Goal: Information Seeking & Learning: Learn about a topic

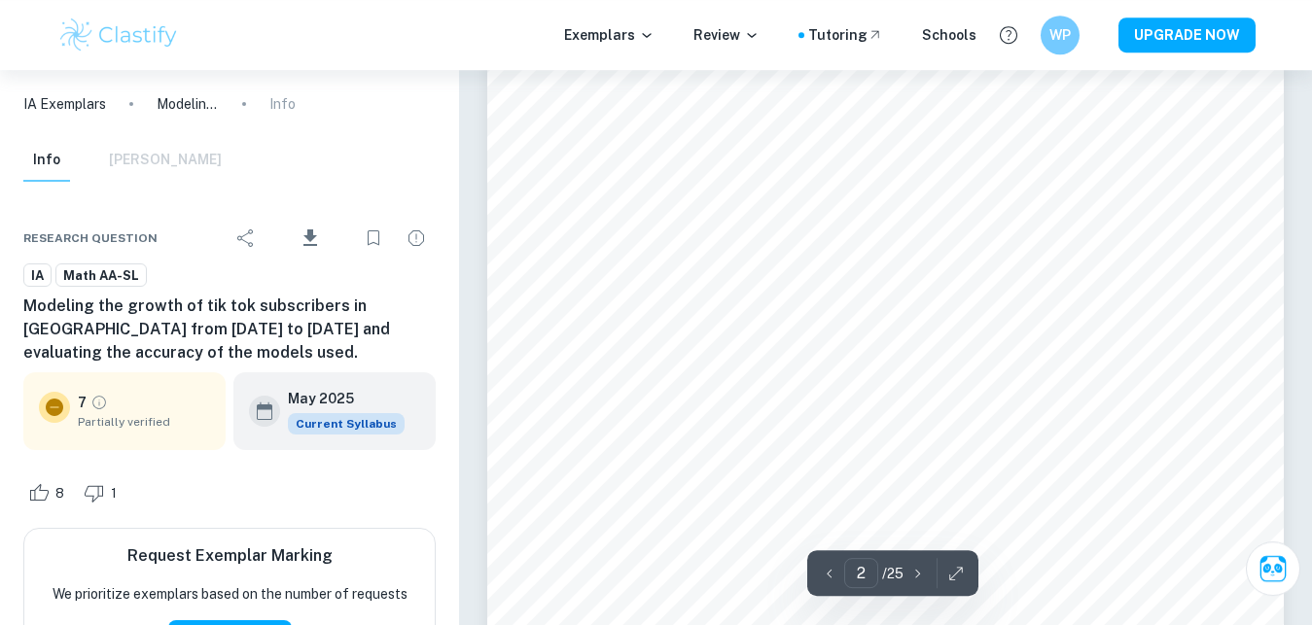
scroll to position [1289, 0]
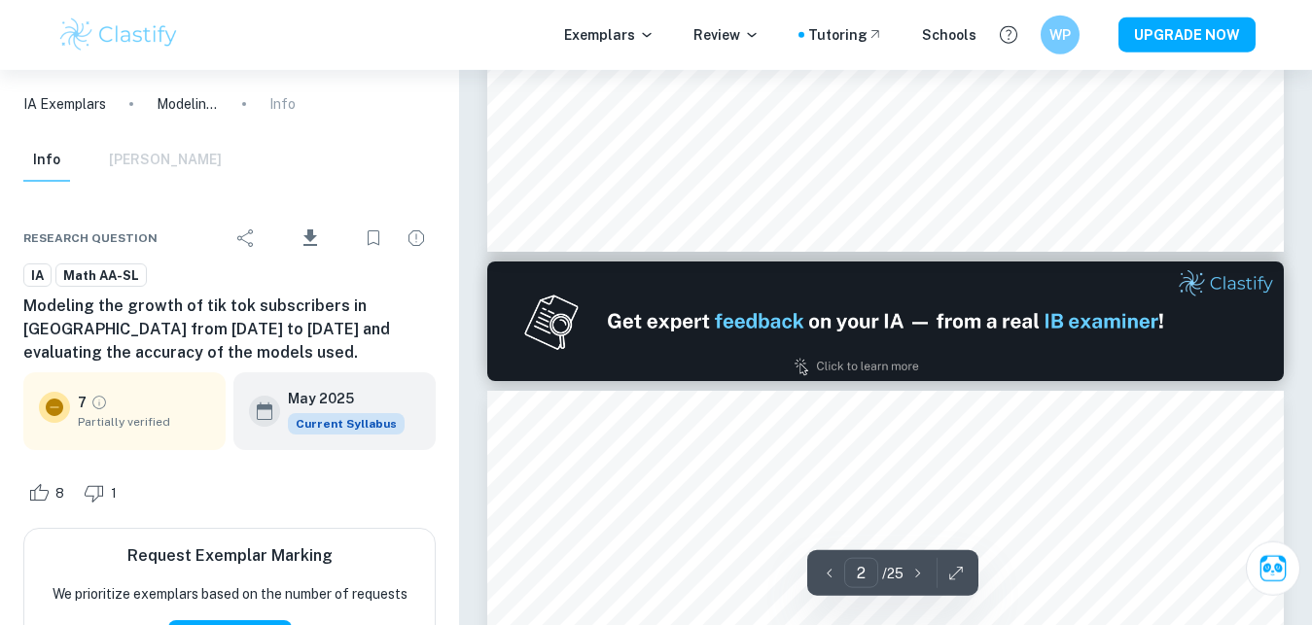
type input "1"
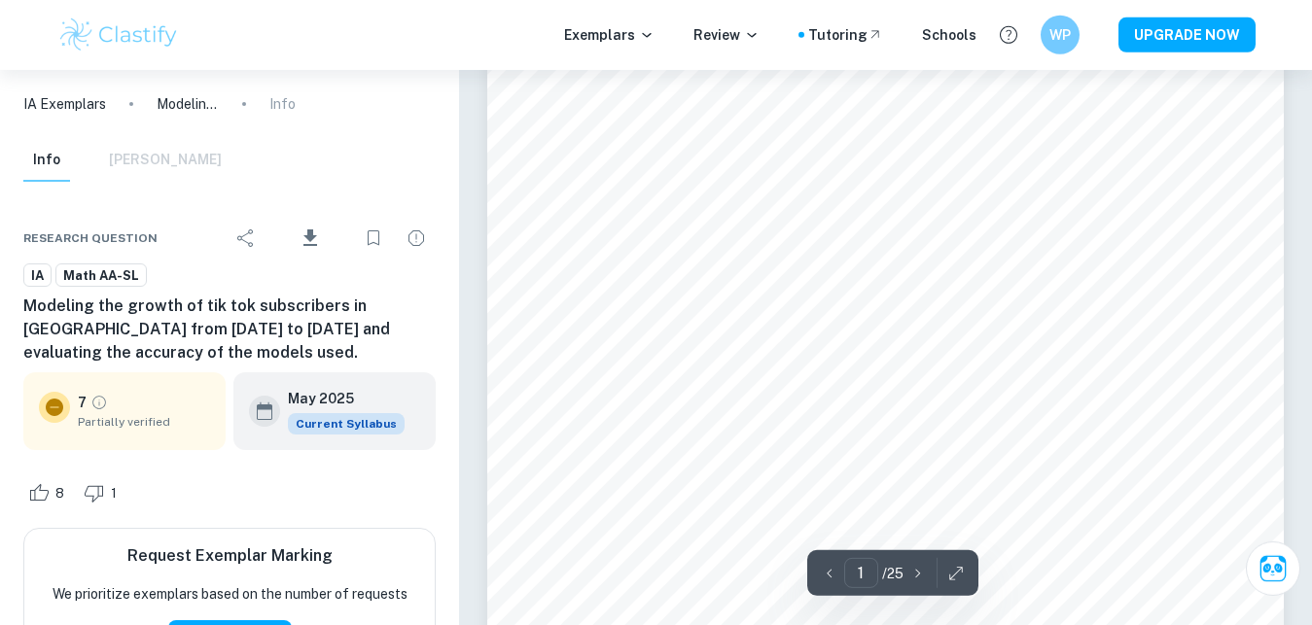
scroll to position [99, 0]
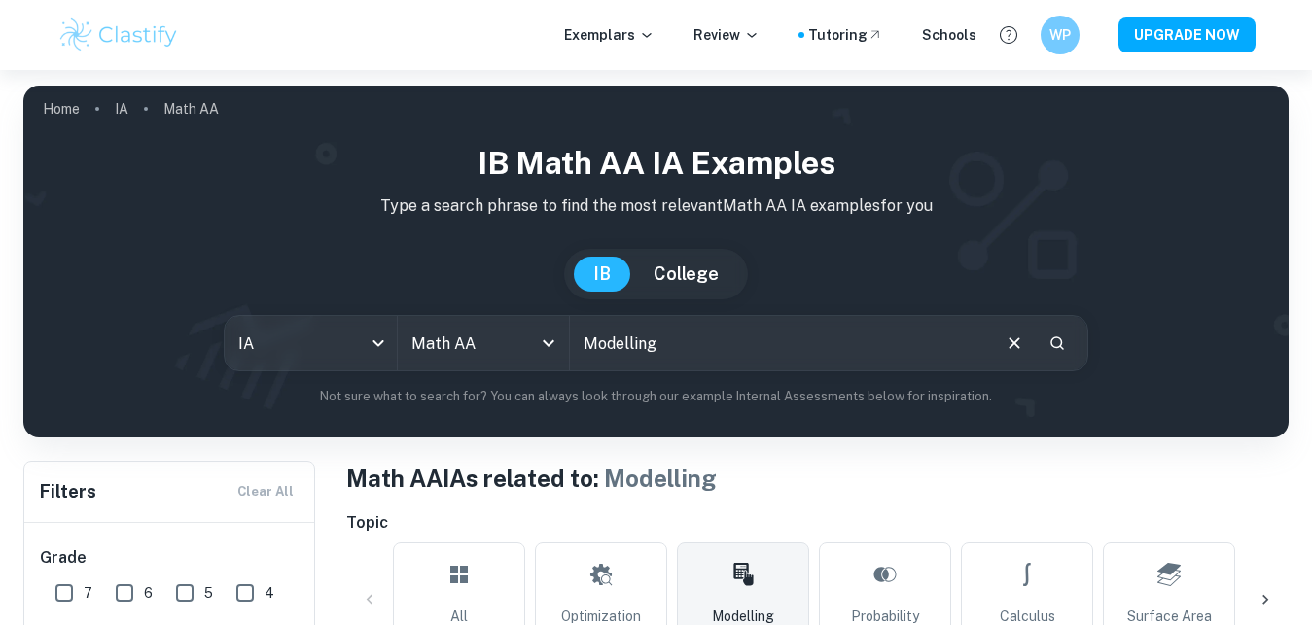
scroll to position [496, 0]
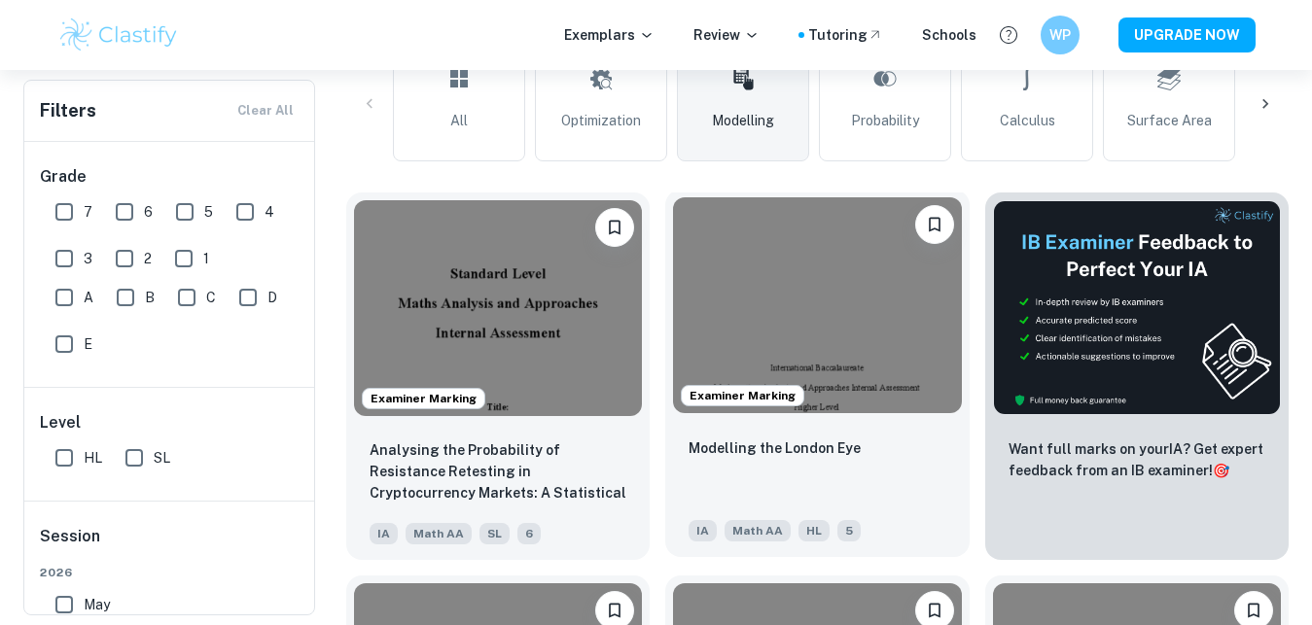
click at [839, 339] on img at bounding box center [817, 305] width 288 height 216
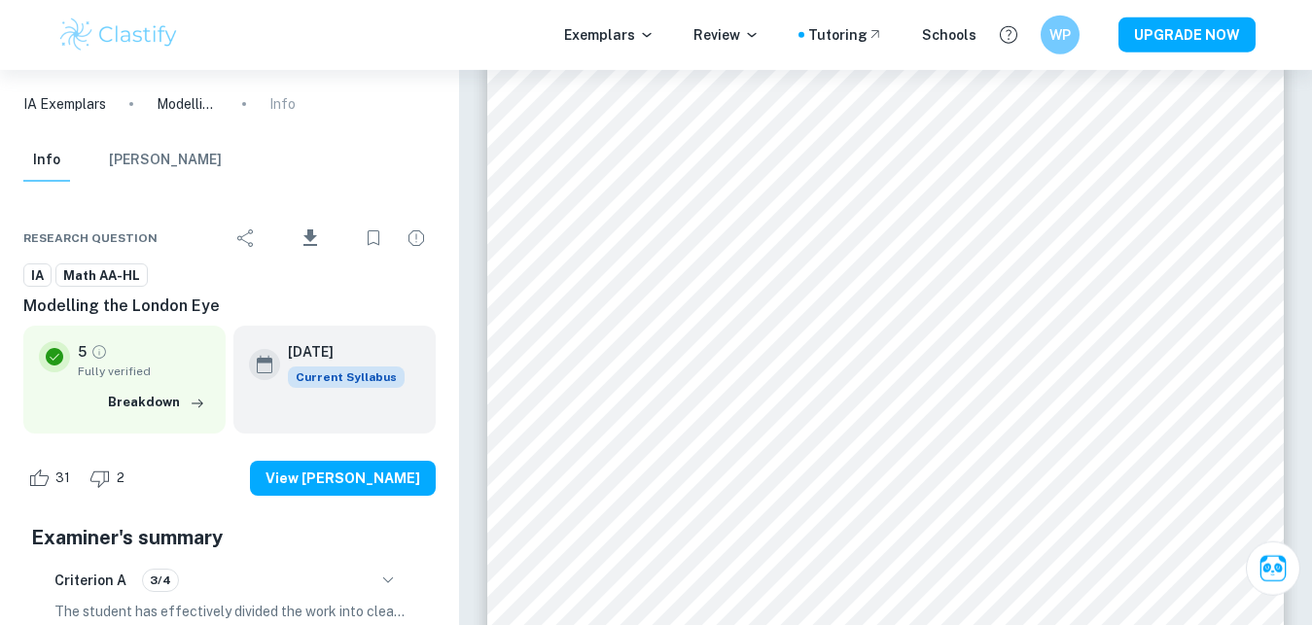
scroll to position [198, 0]
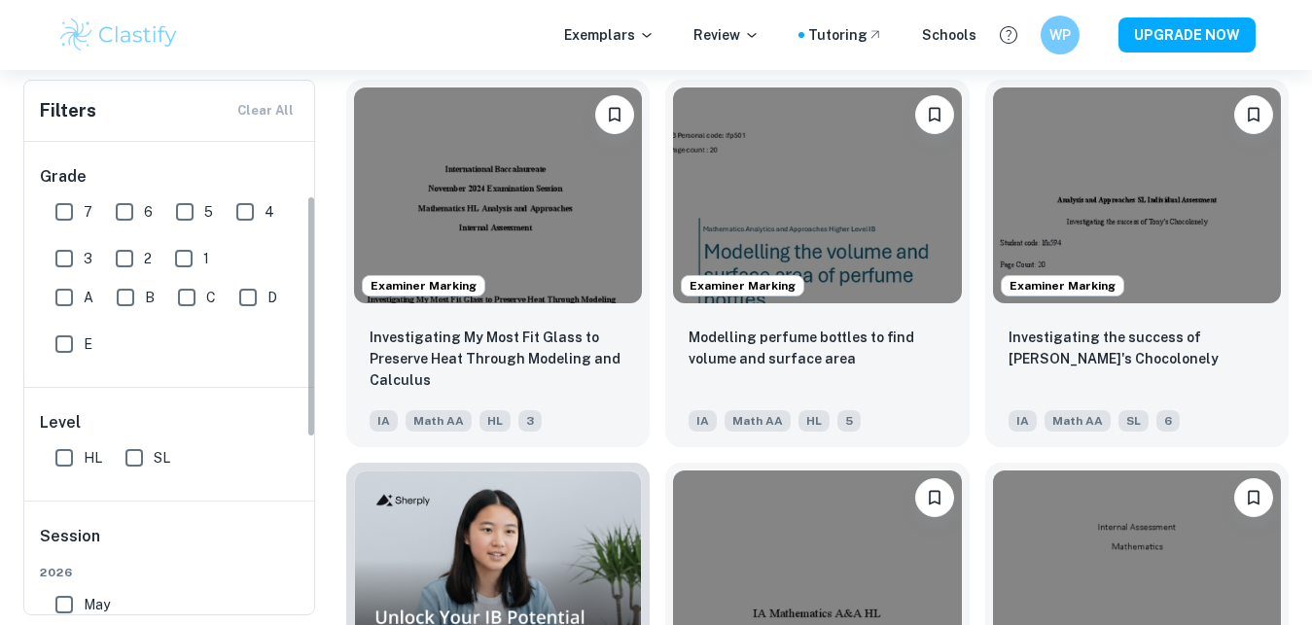
scroll to position [333, 0]
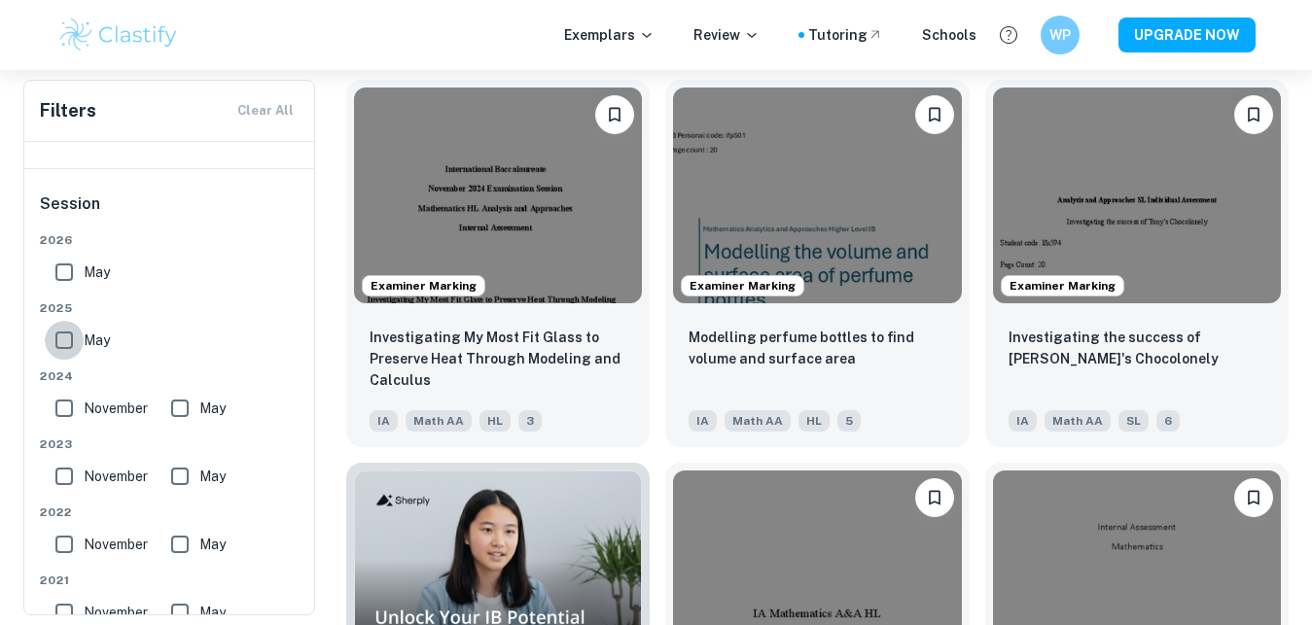
click at [55, 345] on input "May" at bounding box center [64, 340] width 39 height 39
checkbox input "true"
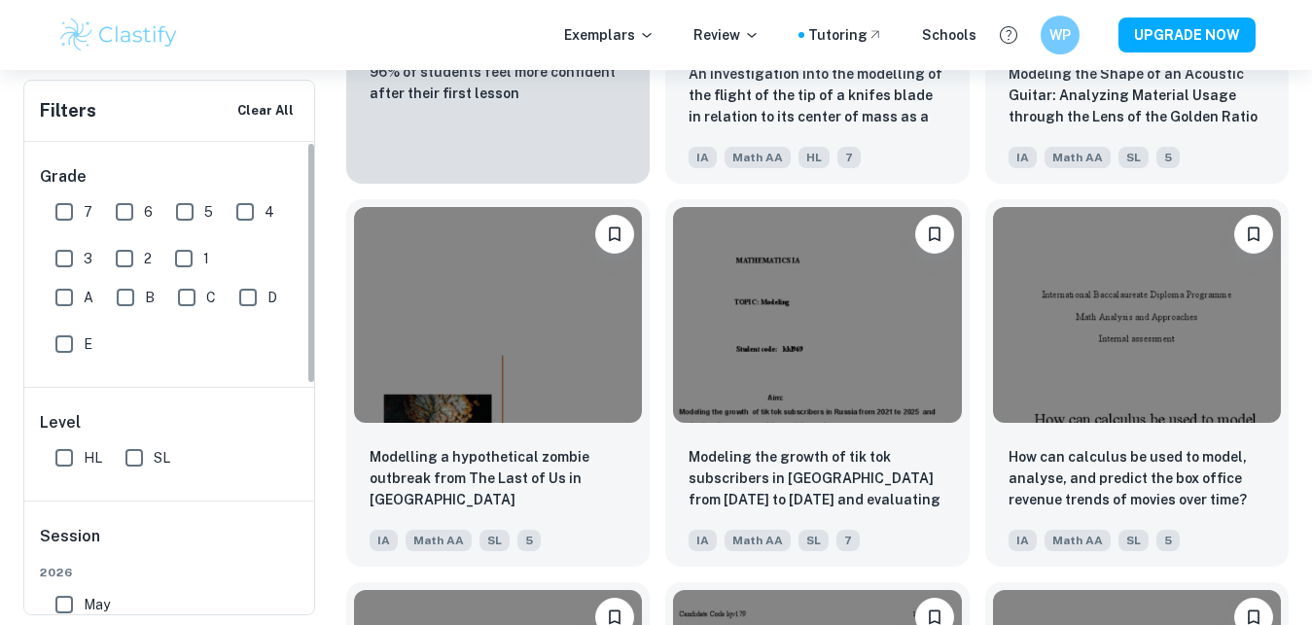
scroll to position [1389, 0]
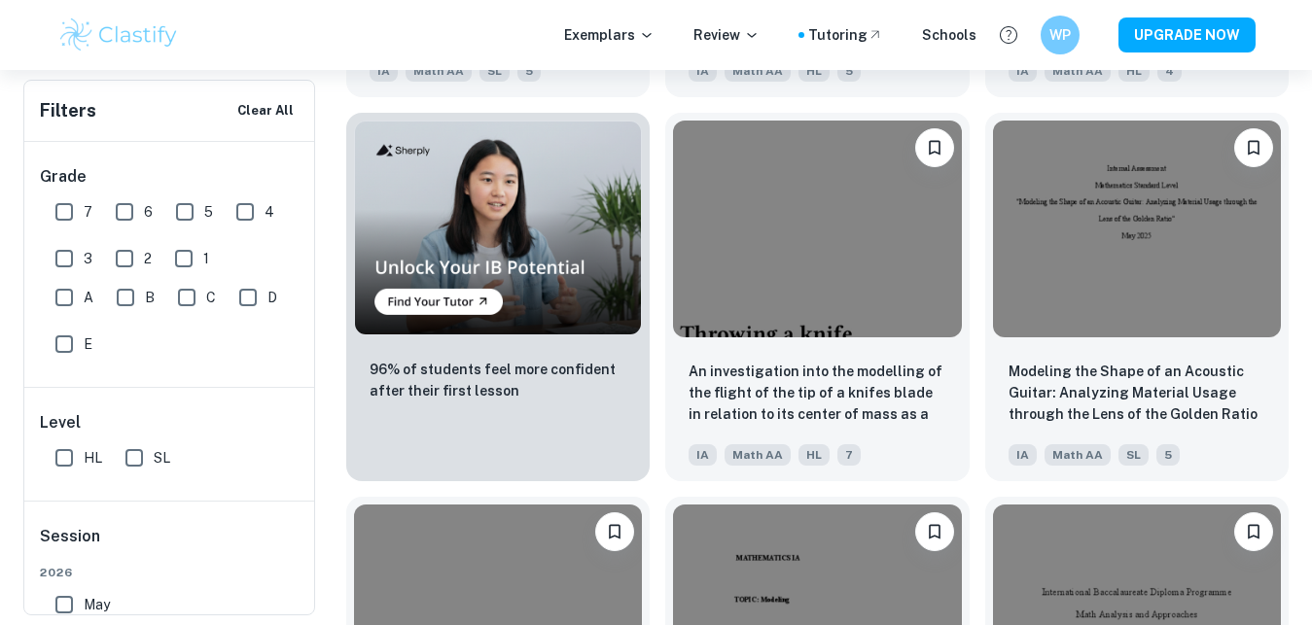
click at [58, 203] on input "7" at bounding box center [64, 212] width 39 height 39
checkbox input "true"
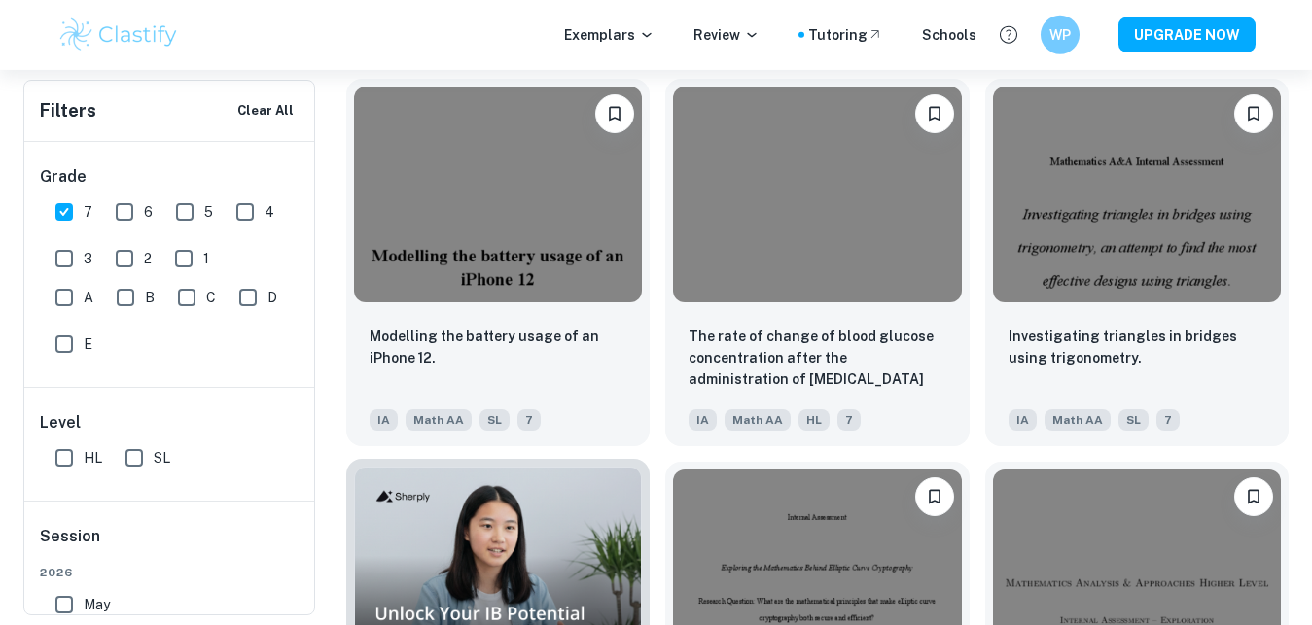
scroll to position [992, 0]
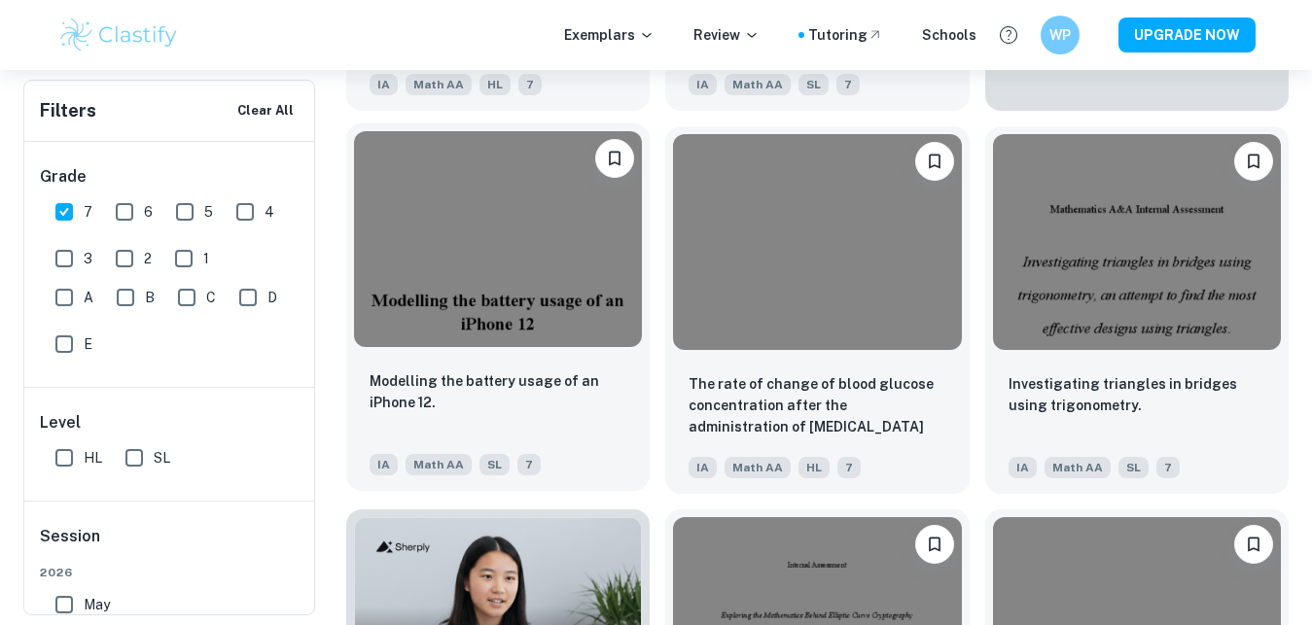
click at [557, 346] on img at bounding box center [498, 239] width 288 height 216
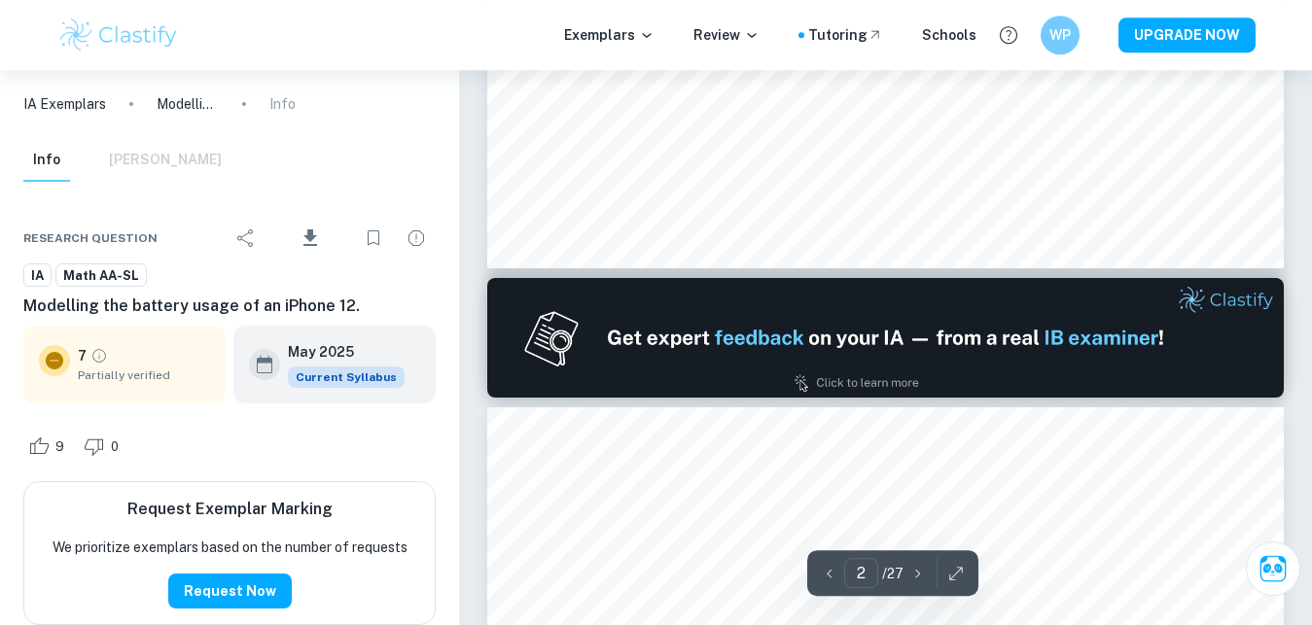
type input "1"
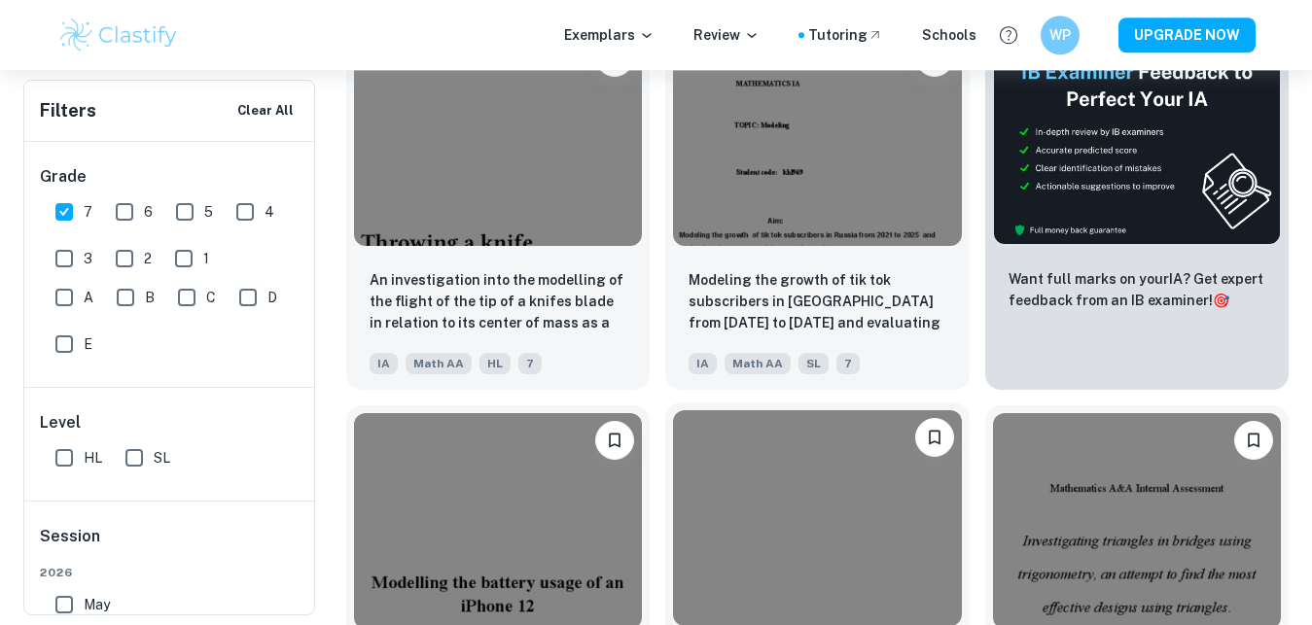
scroll to position [694, 0]
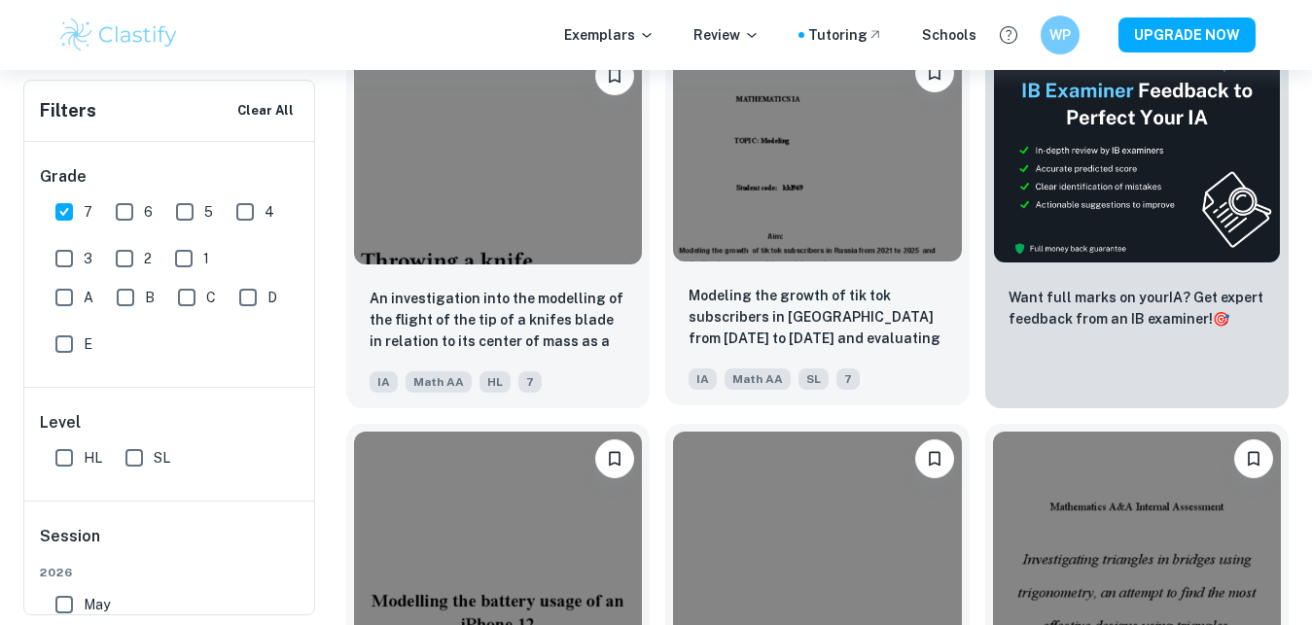
click at [831, 284] on div "Modeling the growth of tik tok subscribers in [GEOGRAPHIC_DATA] from [DATE] to …" at bounding box center [816, 337] width 303 height 136
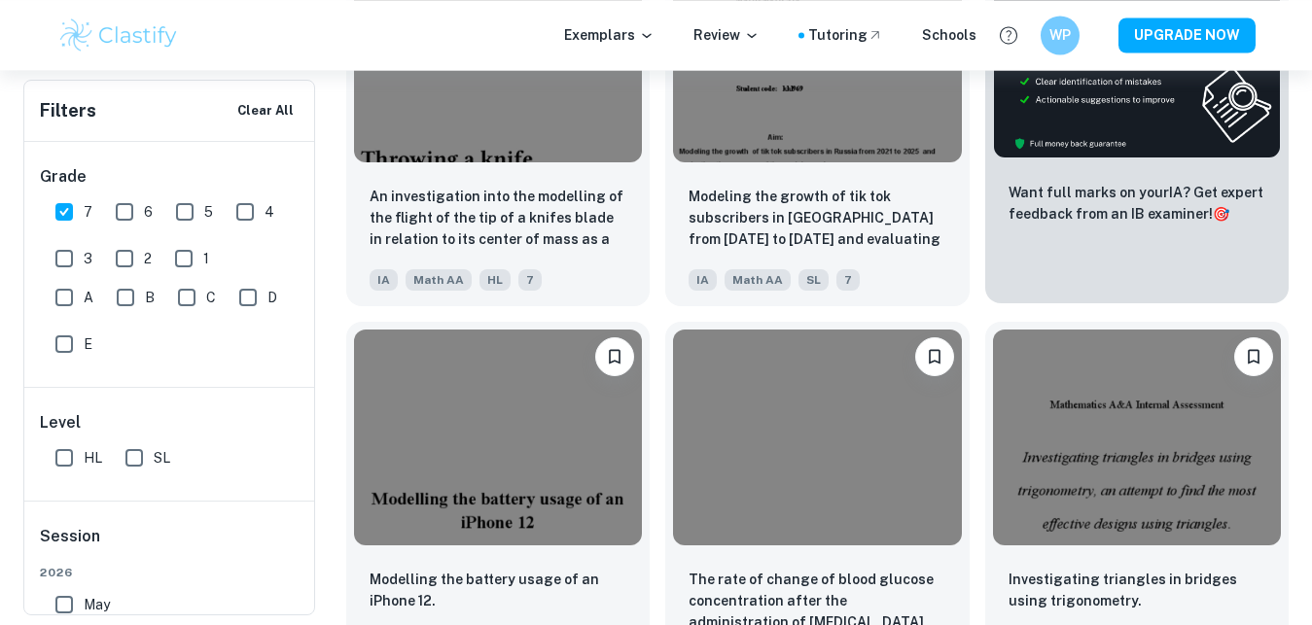
scroll to position [992, 0]
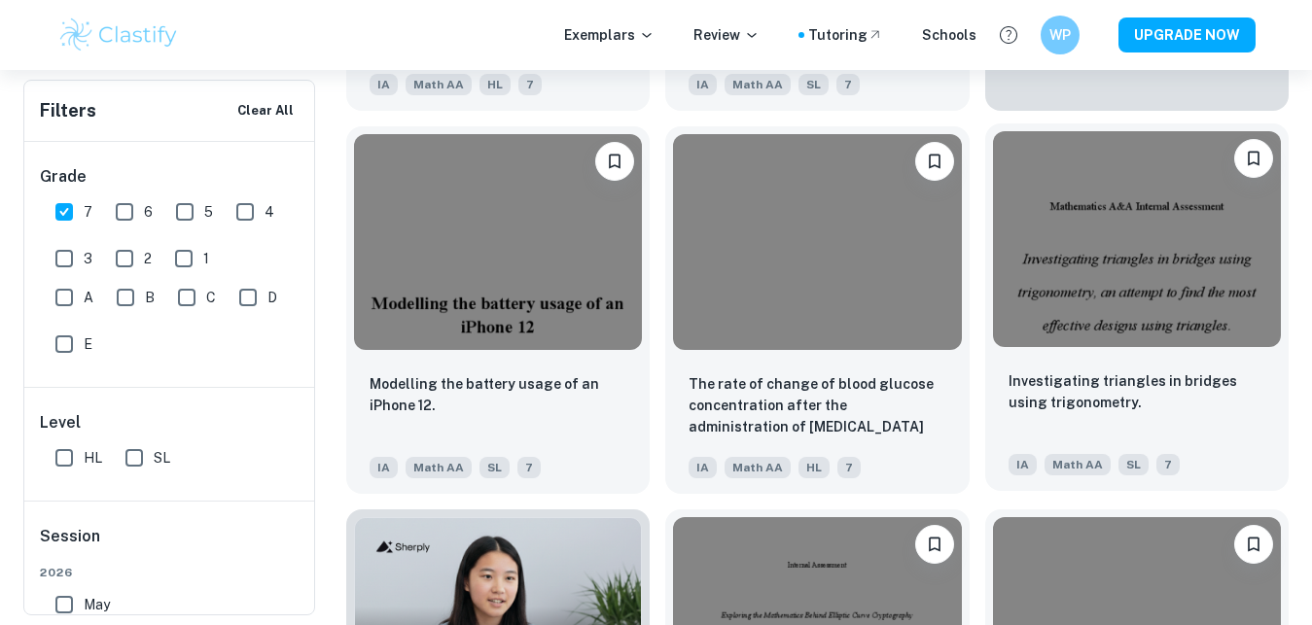
click at [1054, 294] on img at bounding box center [1137, 239] width 288 height 216
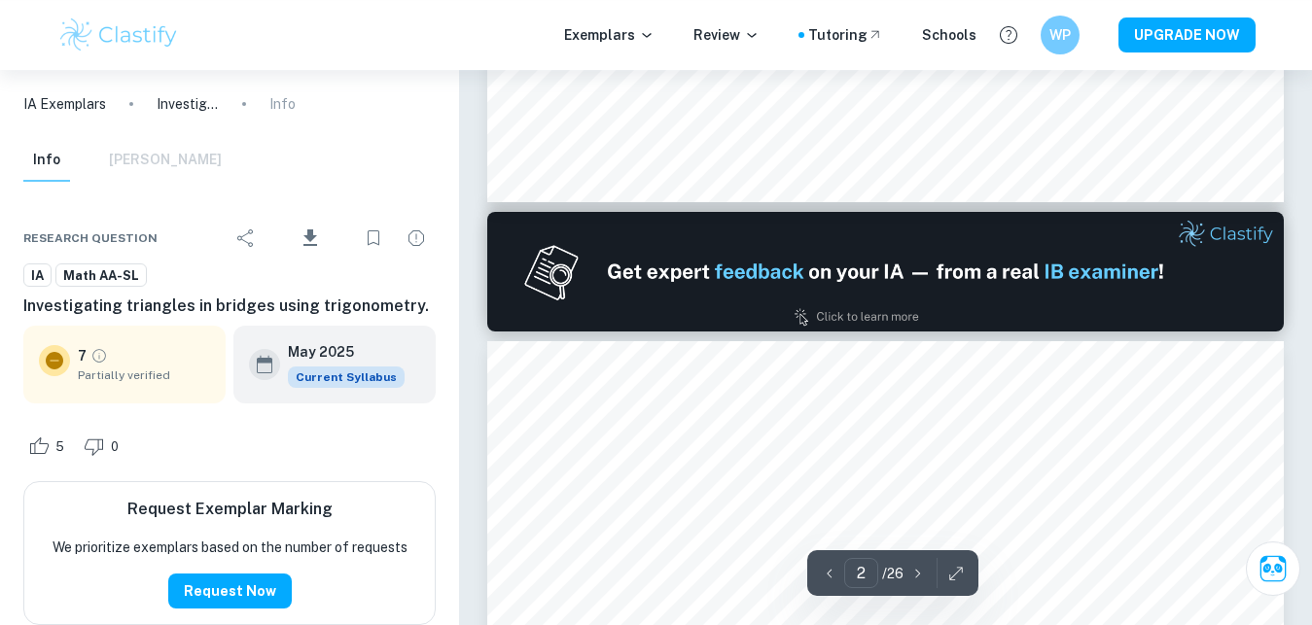
type input "1"
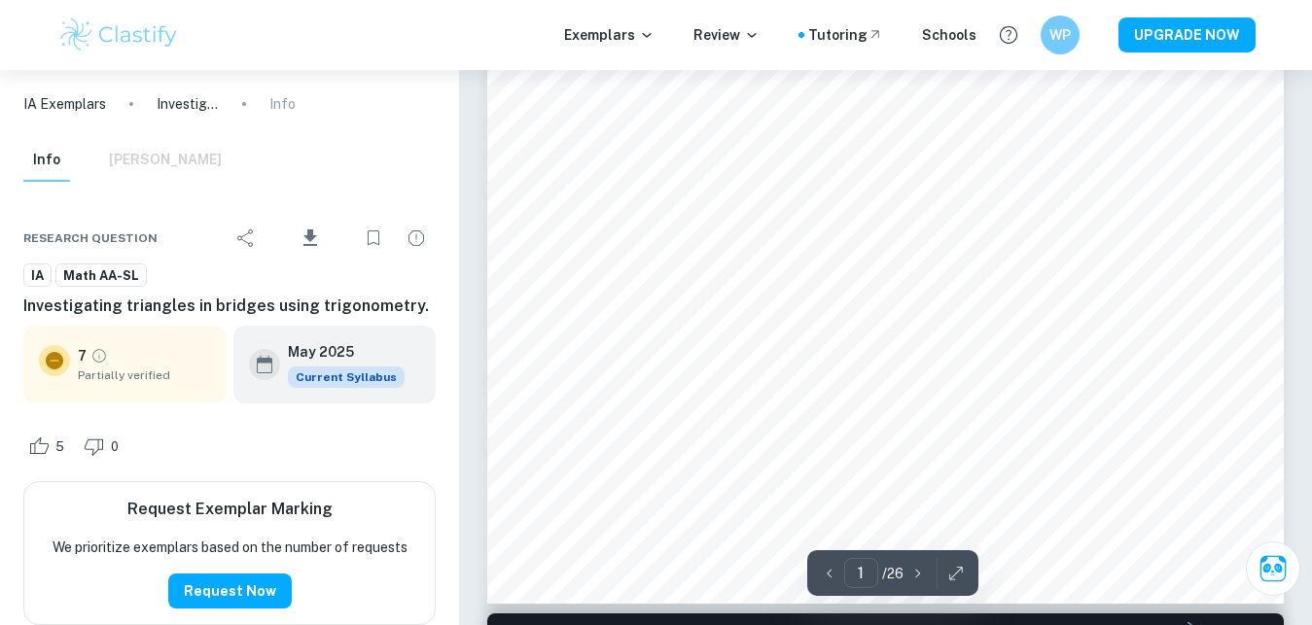
scroll to position [595, 0]
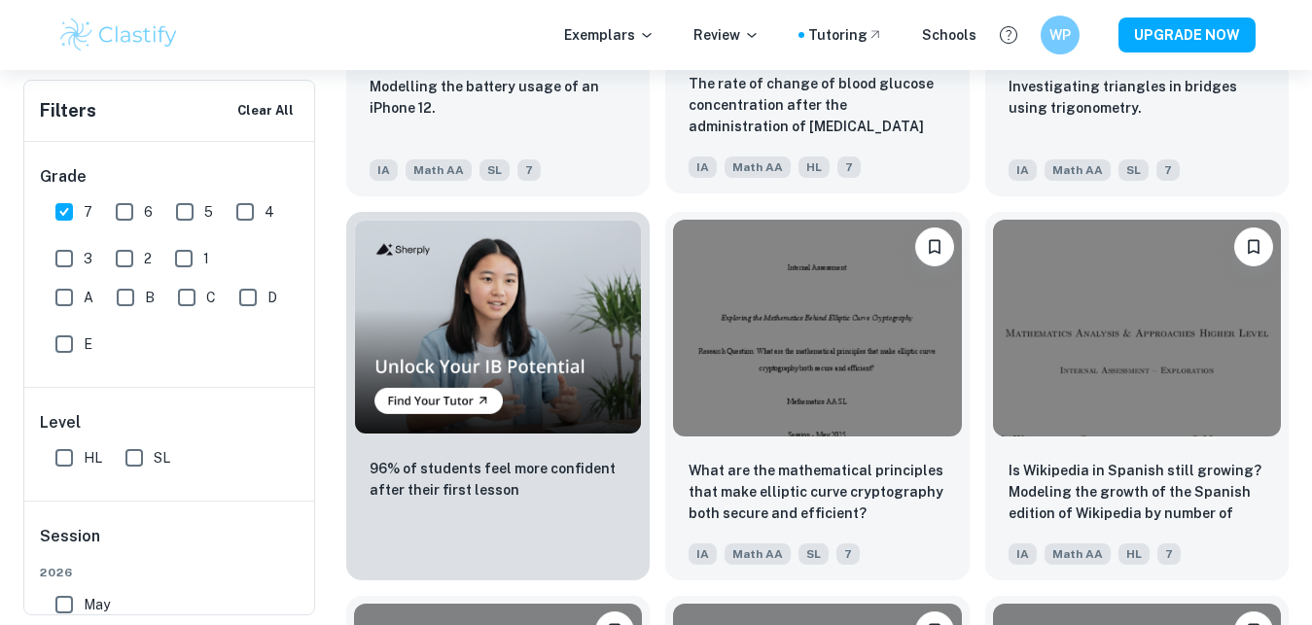
scroll to position [1686, 0]
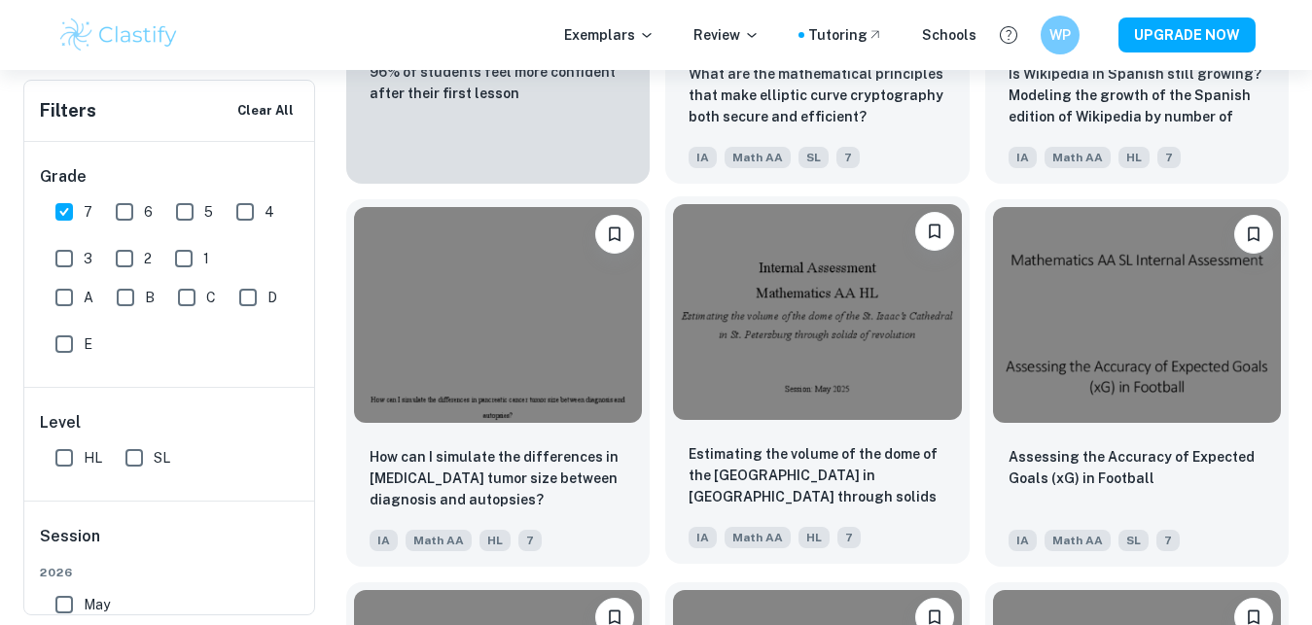
click at [896, 391] on img at bounding box center [817, 312] width 288 height 216
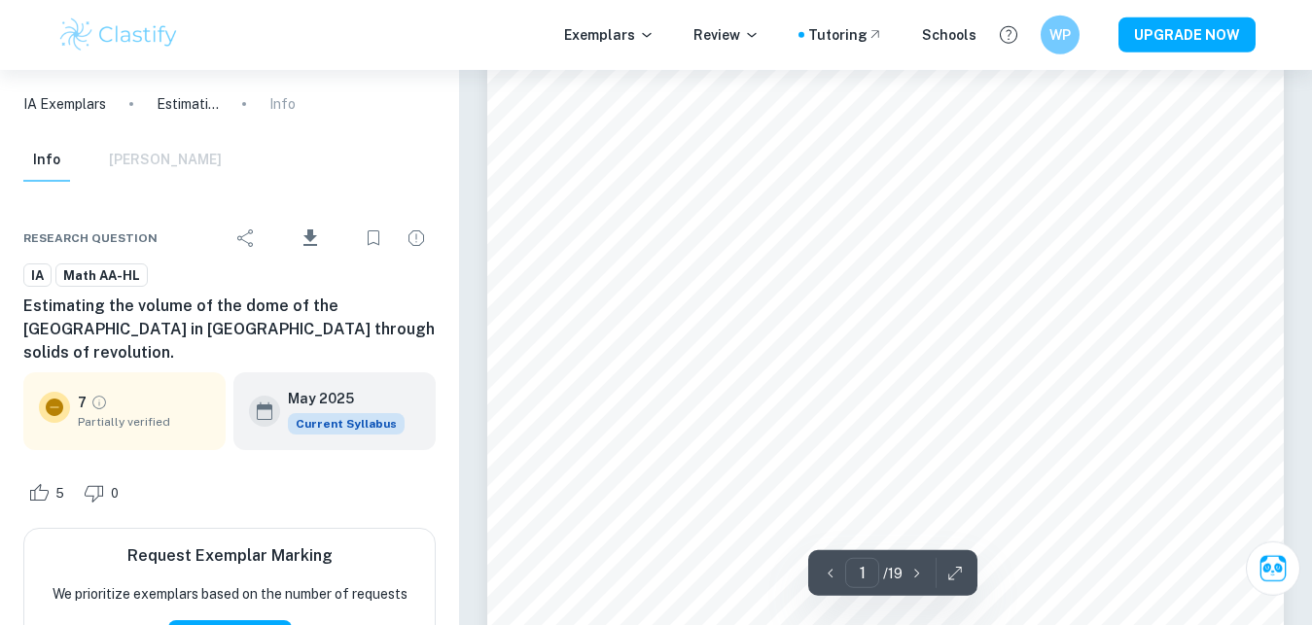
scroll to position [99, 0]
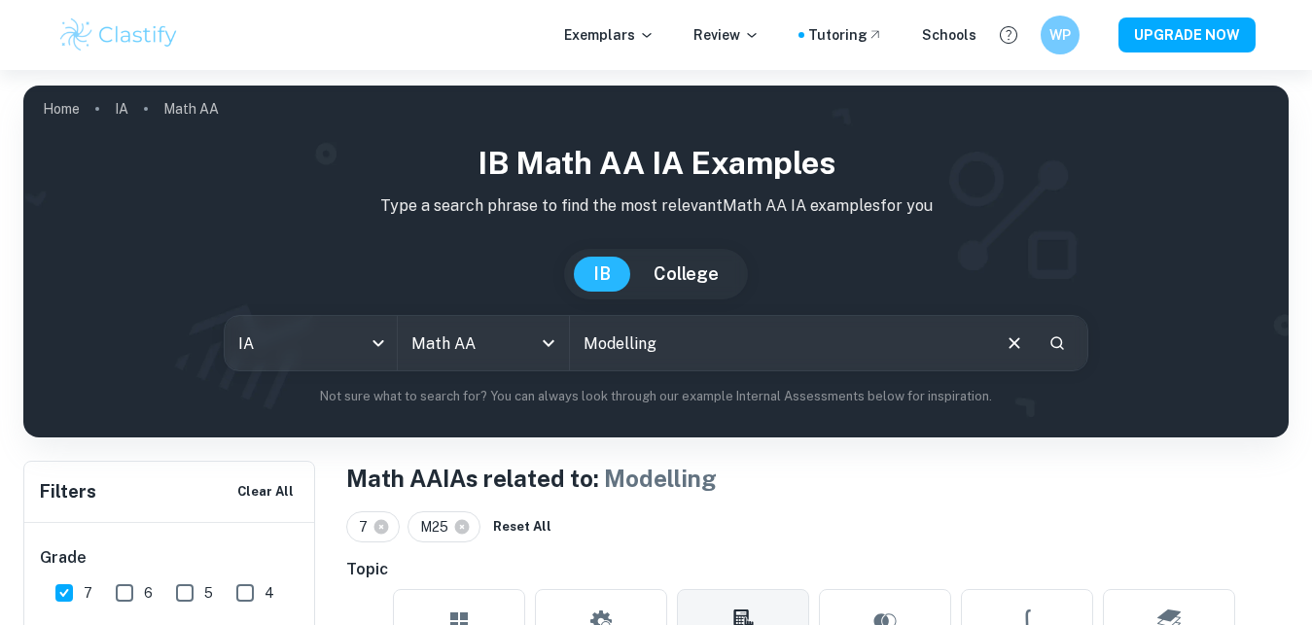
scroll to position [397, 0]
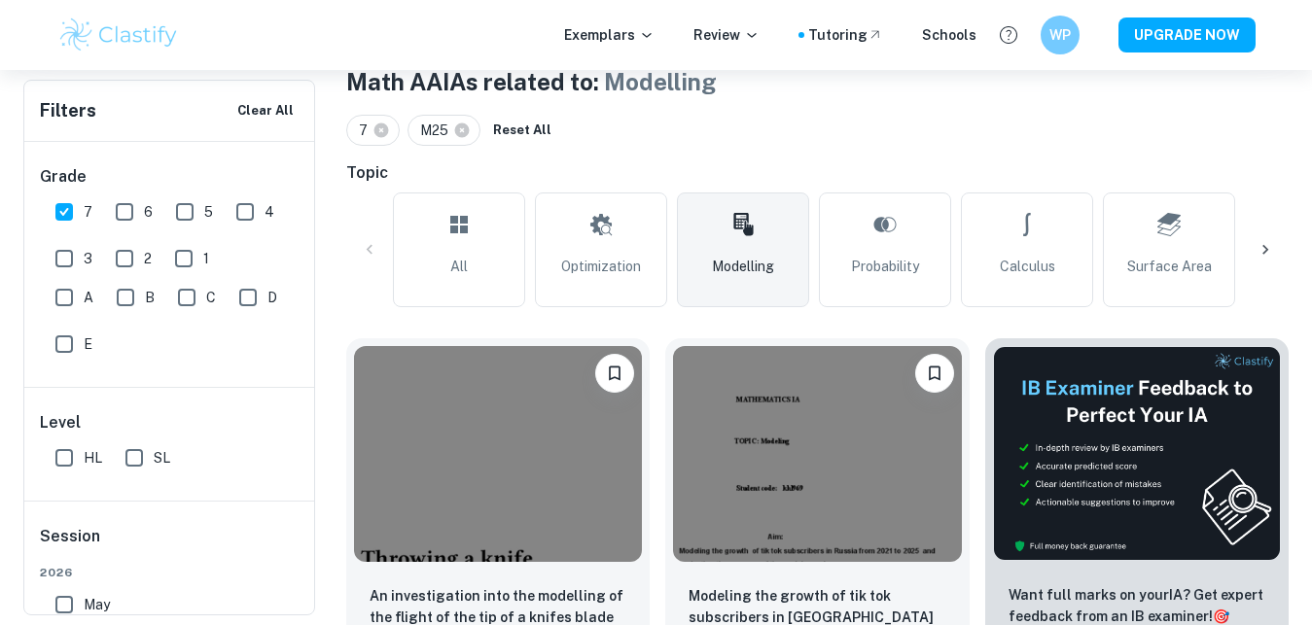
click at [63, 209] on input "7" at bounding box center [64, 212] width 39 height 39
checkbox input "false"
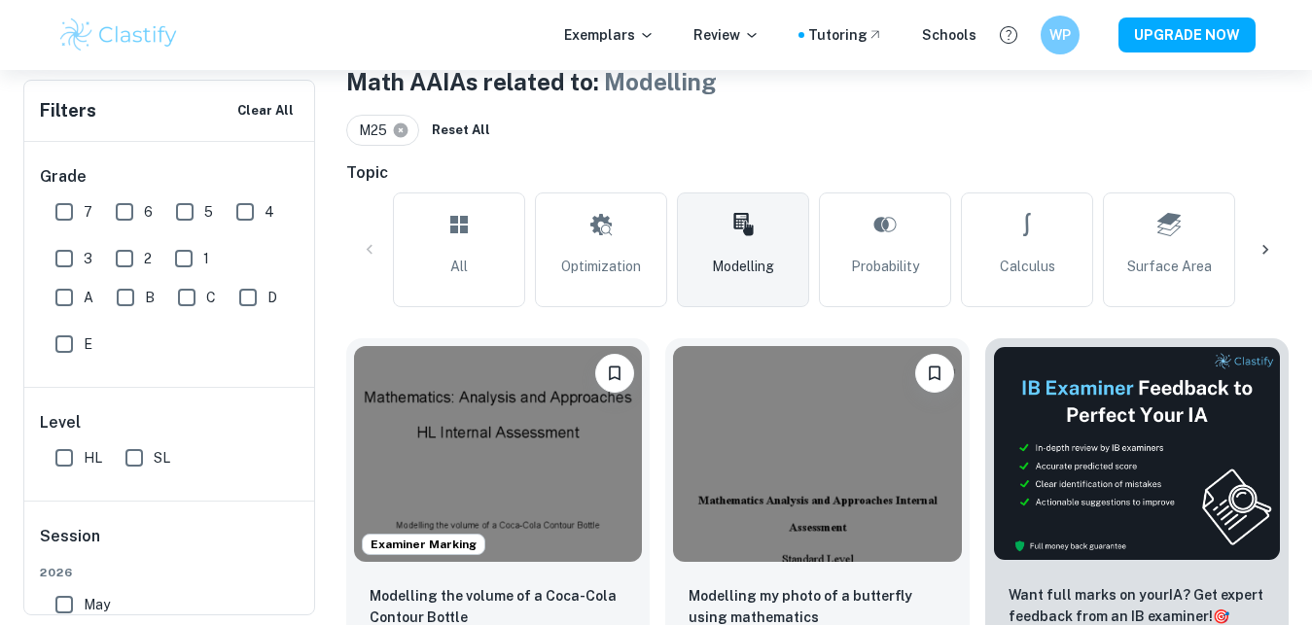
click at [398, 126] on icon at bounding box center [401, 130] width 15 height 15
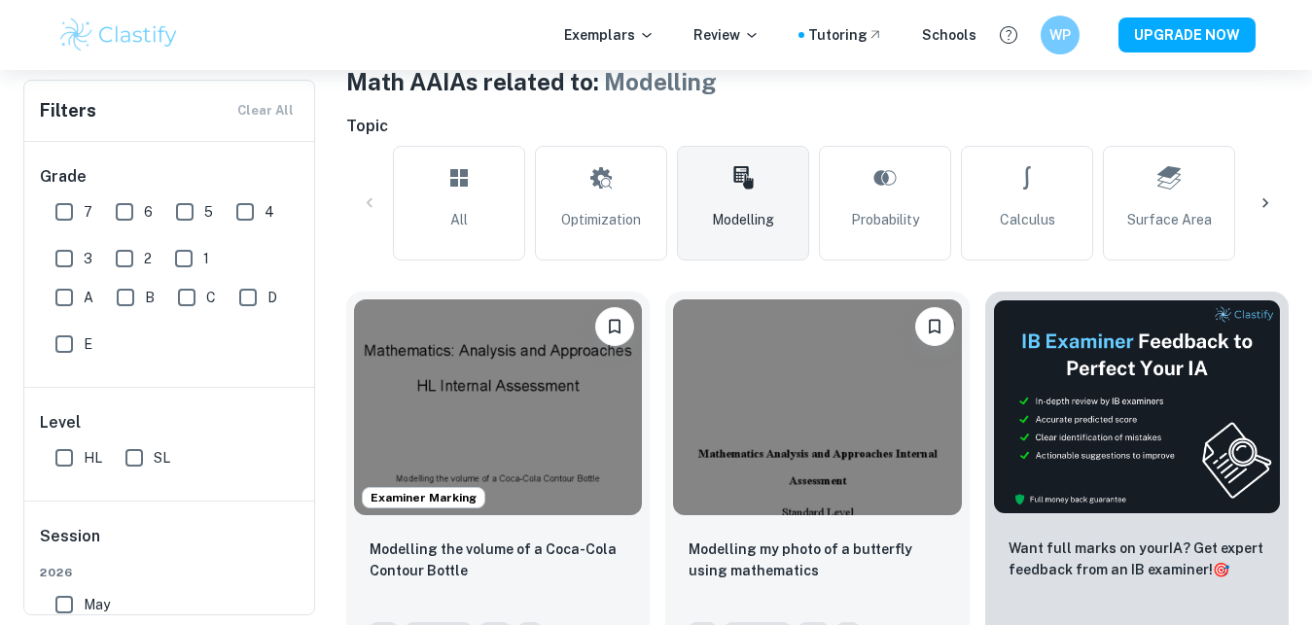
checkbox input "false"
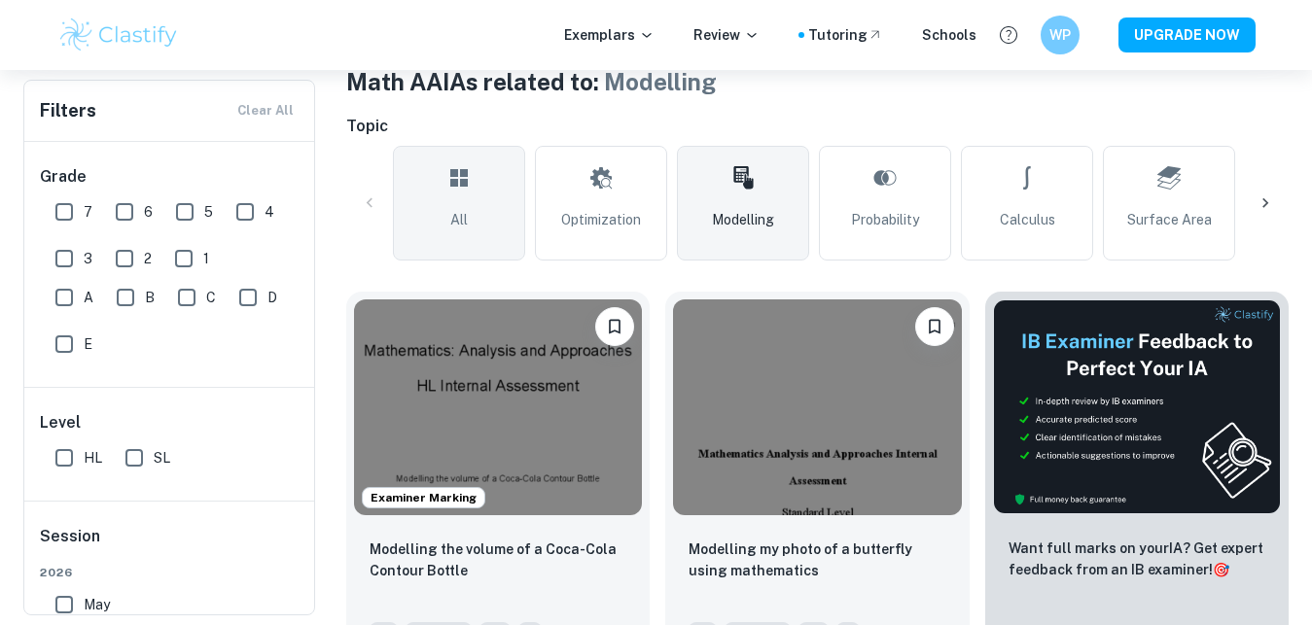
click at [486, 167] on link "All" at bounding box center [459, 203] width 132 height 115
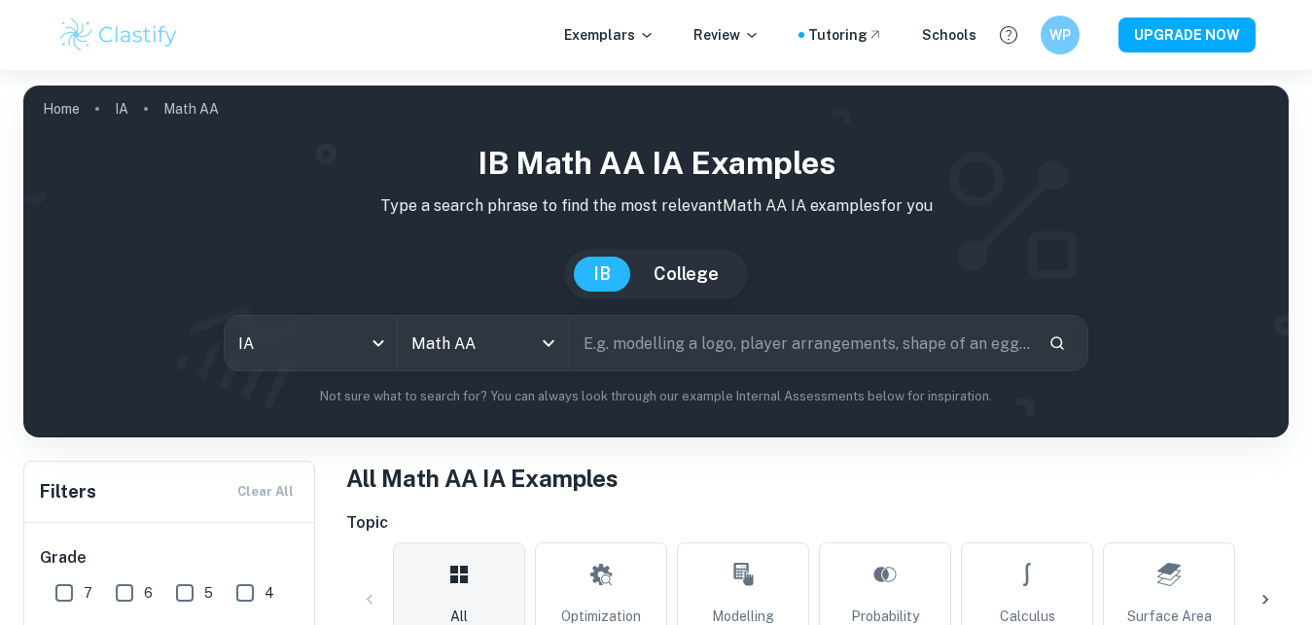
click at [799, 333] on input "text" at bounding box center [801, 343] width 463 height 54
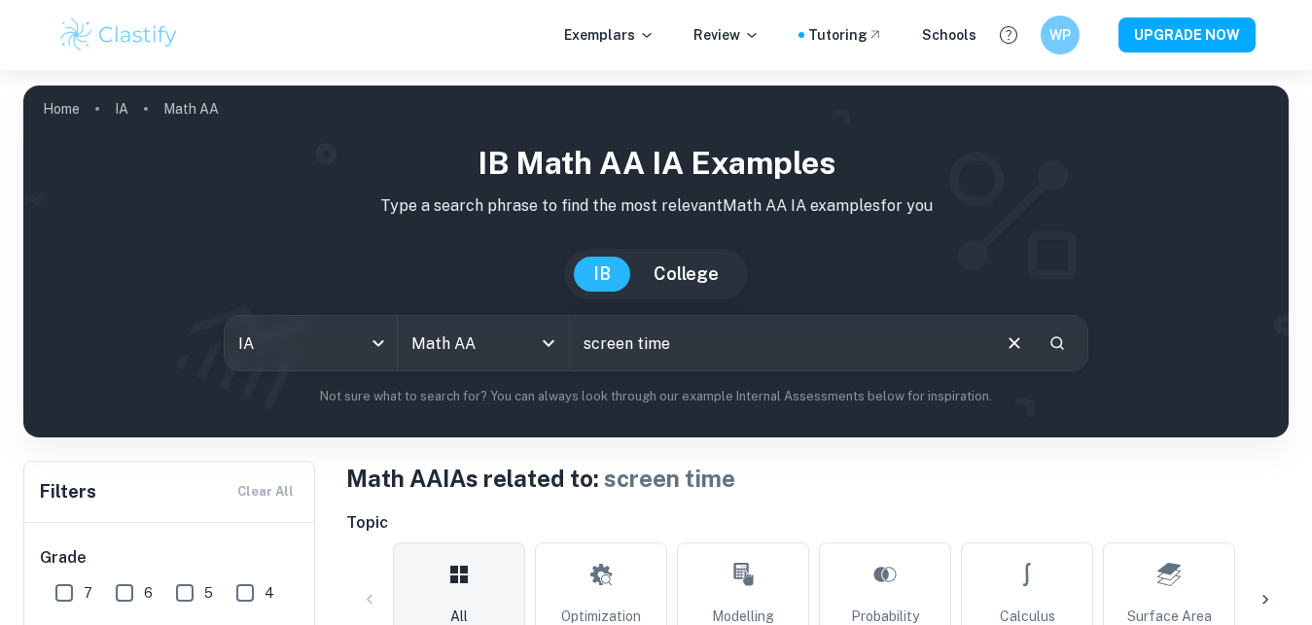
drag, startPoint x: 699, startPoint y: 344, endPoint x: 484, endPoint y: 351, distance: 215.0
click at [570, 351] on input "screen time" at bounding box center [779, 343] width 418 height 54
type input "k-pop doll"
drag, startPoint x: 700, startPoint y: 347, endPoint x: 514, endPoint y: 372, distance: 187.4
click at [570, 370] on input "k-pop doll" at bounding box center [779, 343] width 418 height 54
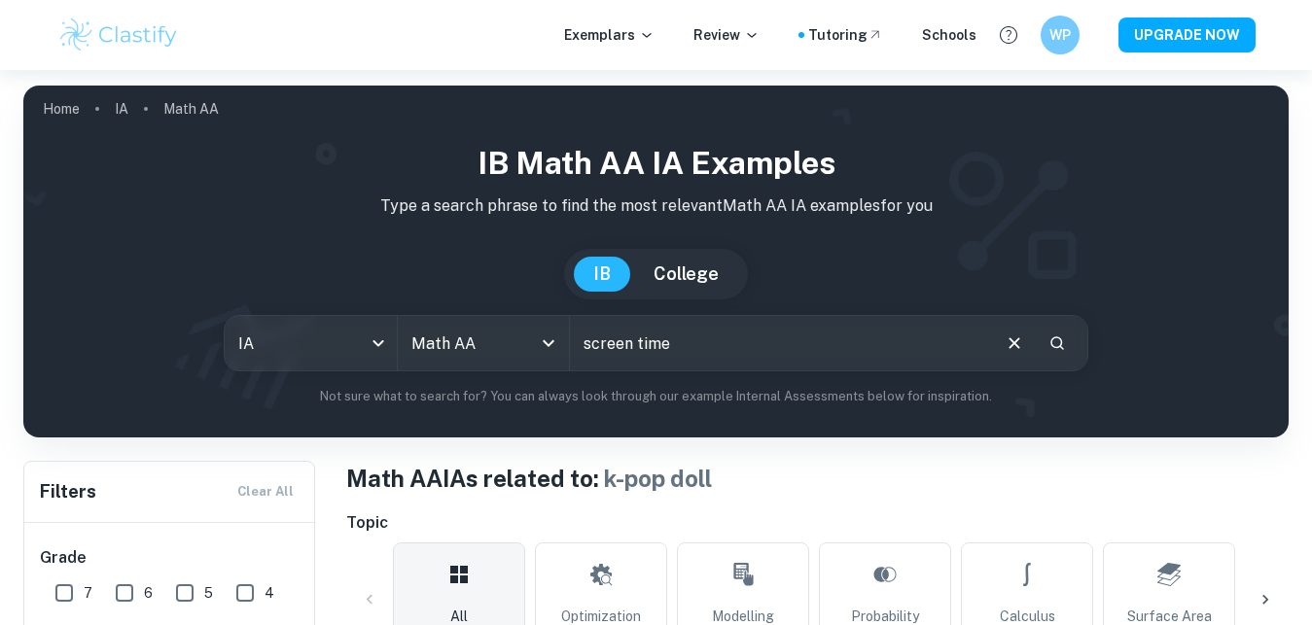
type input "screen time"
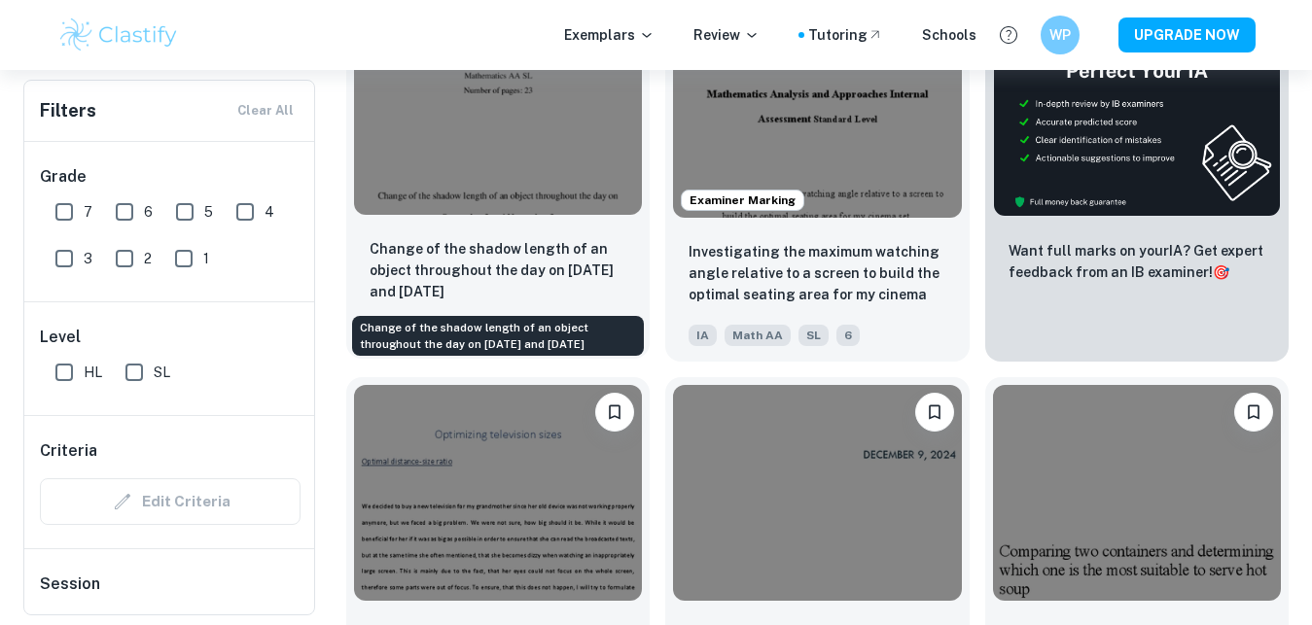
click at [530, 249] on p "Change of the shadow length of an object throughout the day on [DATE] and [DATE]" at bounding box center [498, 270] width 257 height 64
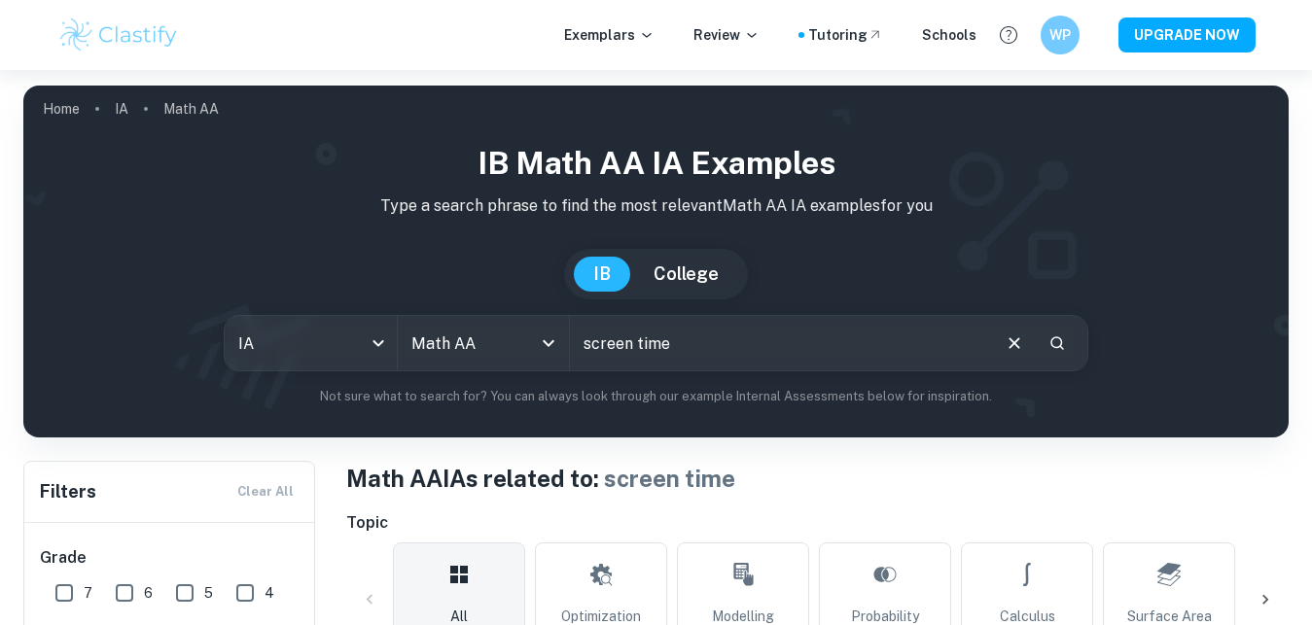
drag, startPoint x: 770, startPoint y: 327, endPoint x: 523, endPoint y: 330, distance: 247.0
click at [570, 330] on input "screen time" at bounding box center [779, 343] width 418 height 54
type input "my"
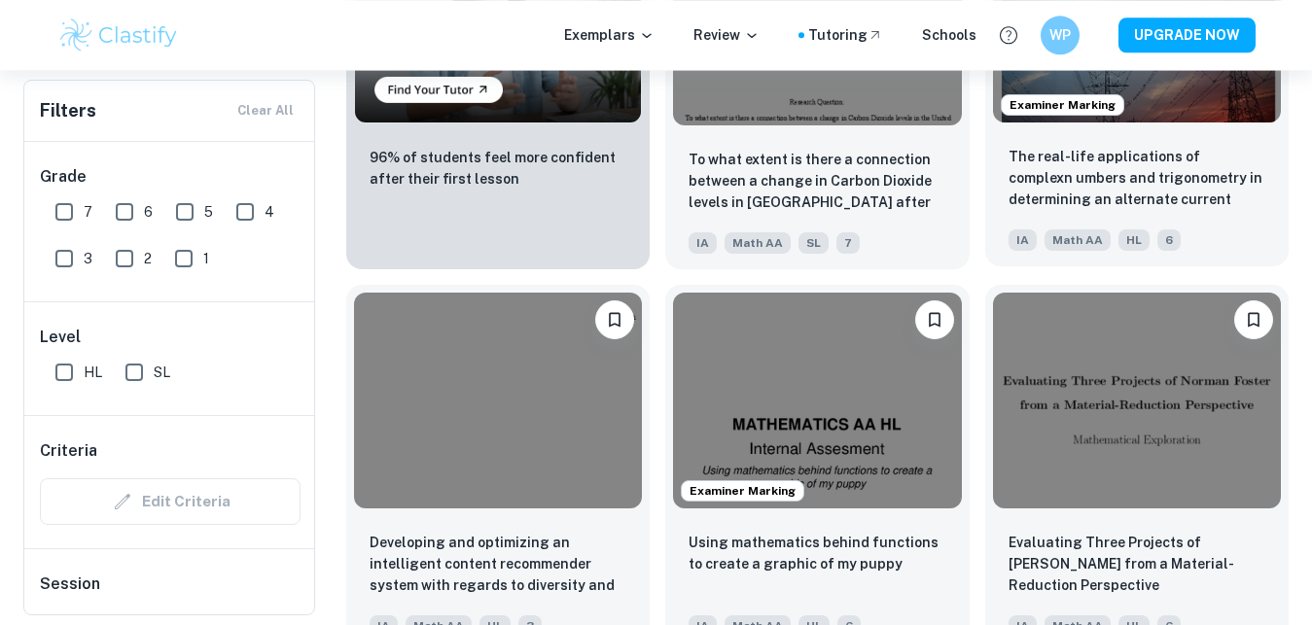
scroll to position [1587, 0]
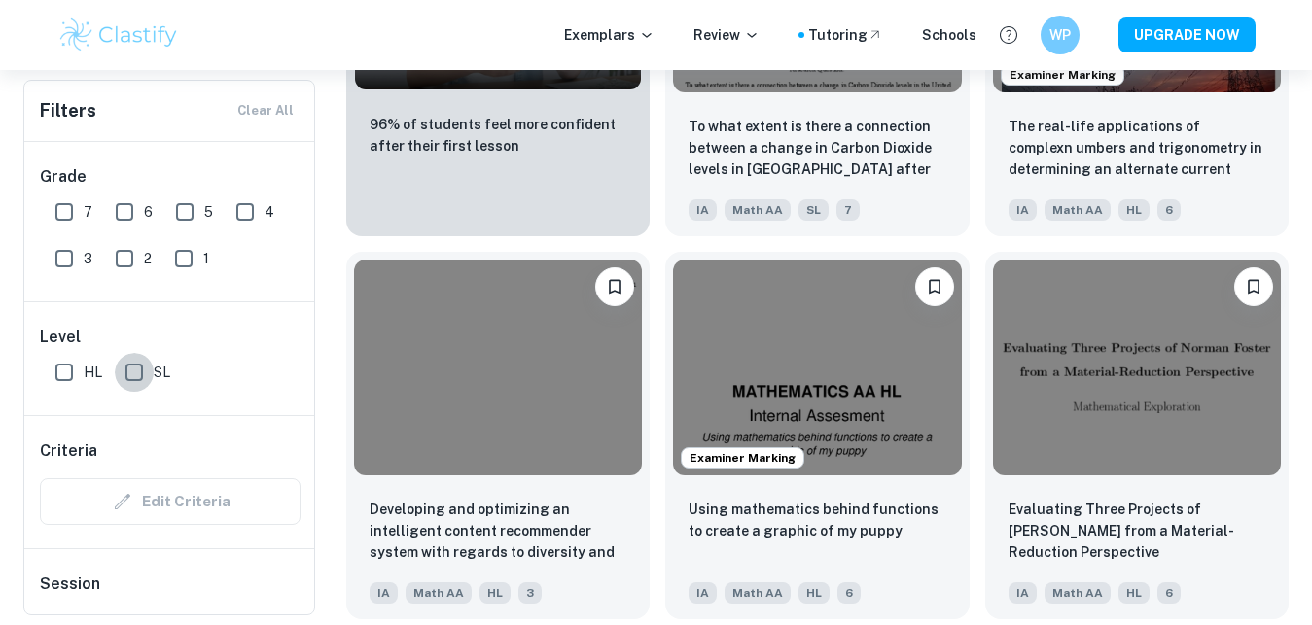
click at [139, 367] on input "SL" at bounding box center [134, 372] width 39 height 39
checkbox input "true"
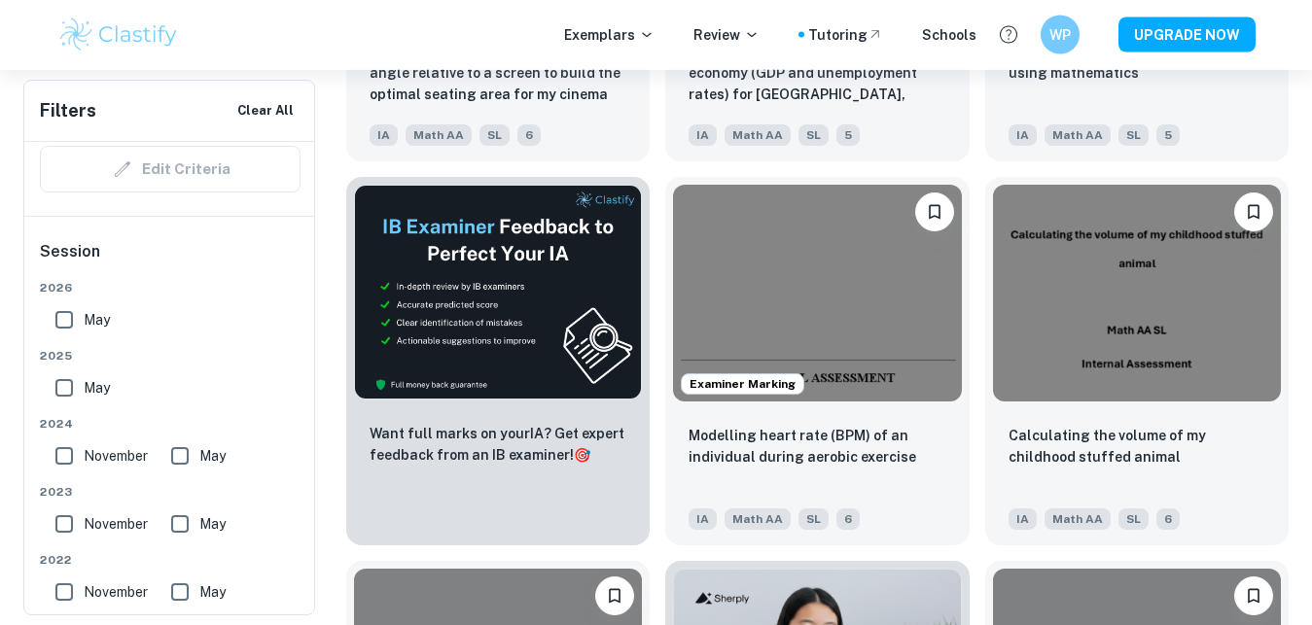
scroll to position [2892, 0]
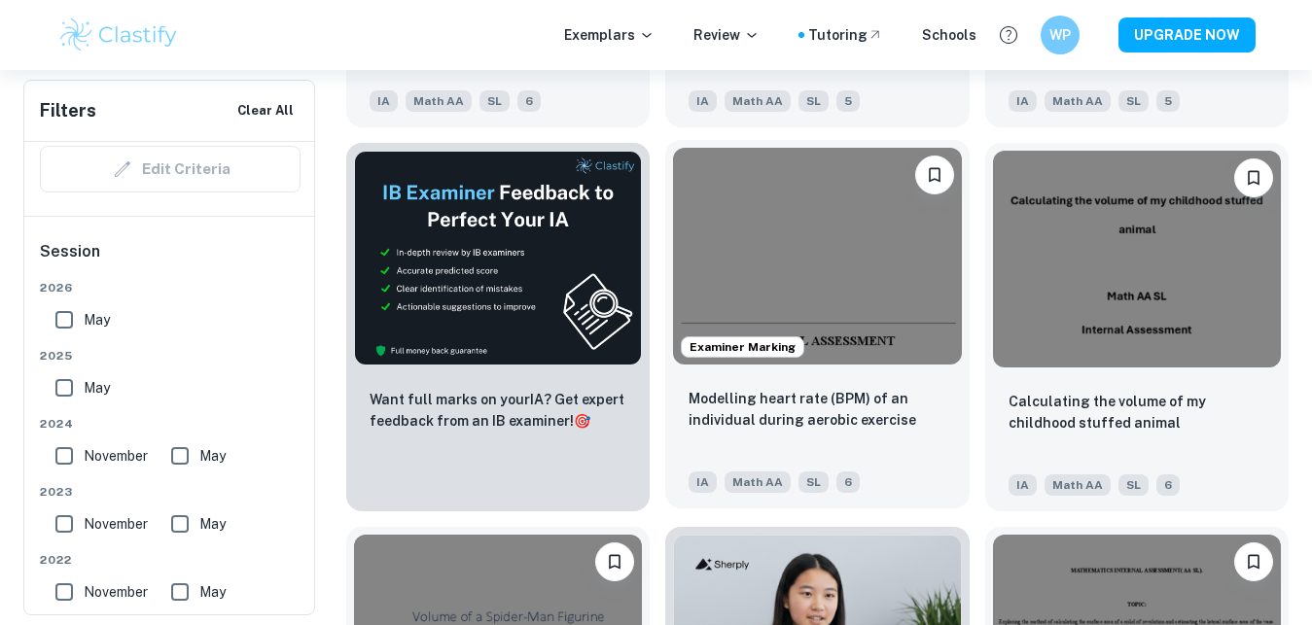
click at [810, 317] on img at bounding box center [817, 256] width 288 height 216
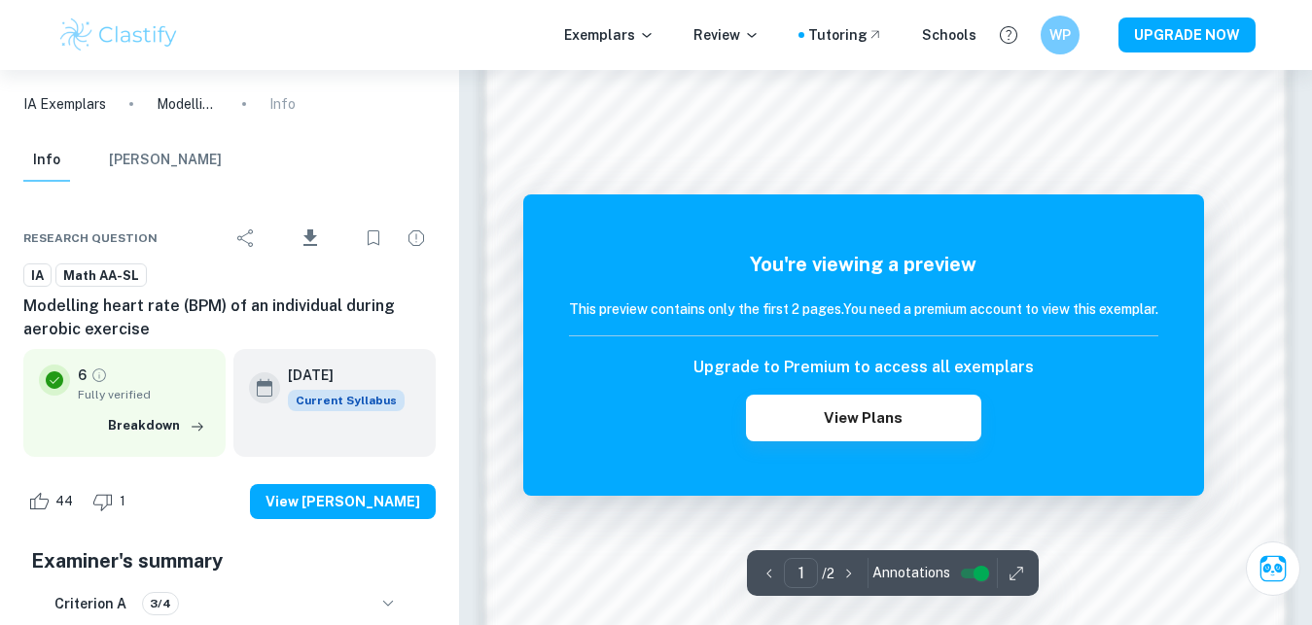
scroll to position [1190, 0]
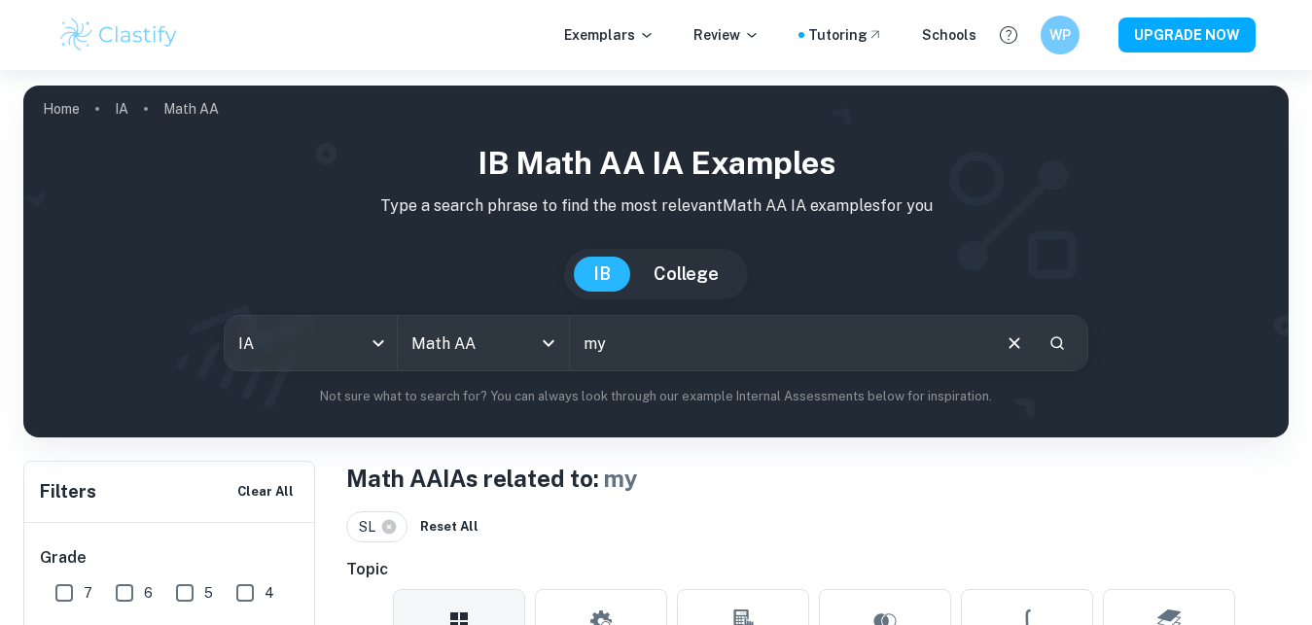
drag, startPoint x: 727, startPoint y: 334, endPoint x: 495, endPoint y: 298, distance: 235.2
click at [570, 316] on input "my" at bounding box center [779, 343] width 418 height 54
type input "individual"
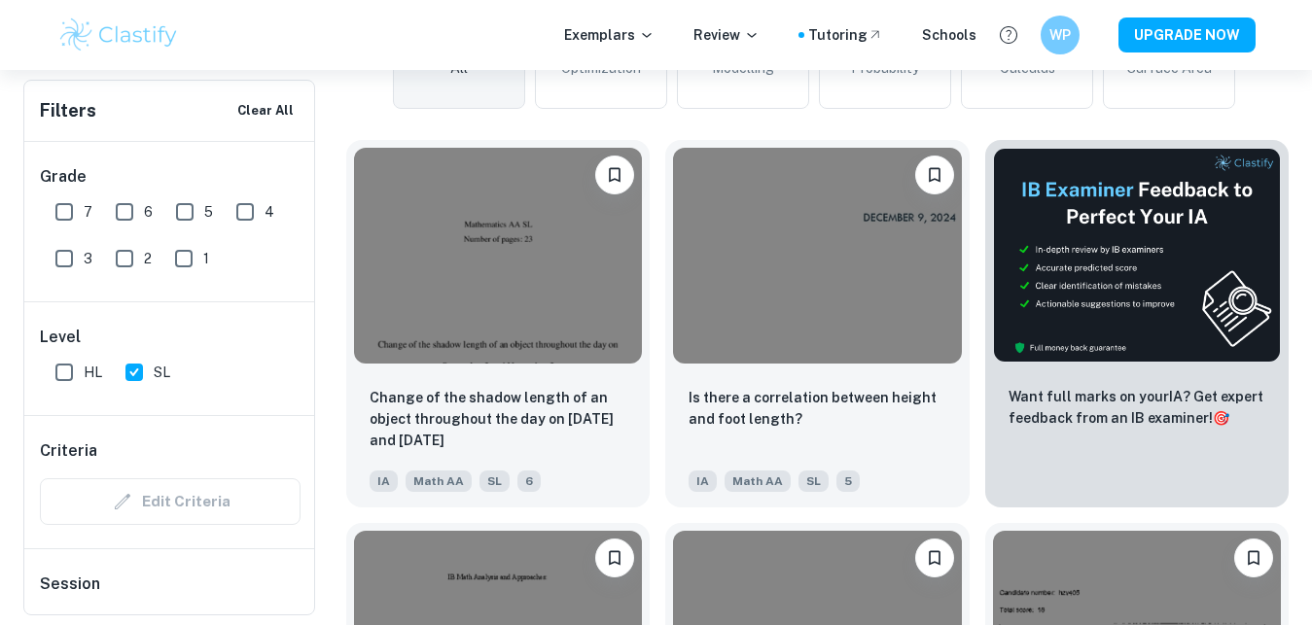
scroll to position [992, 0]
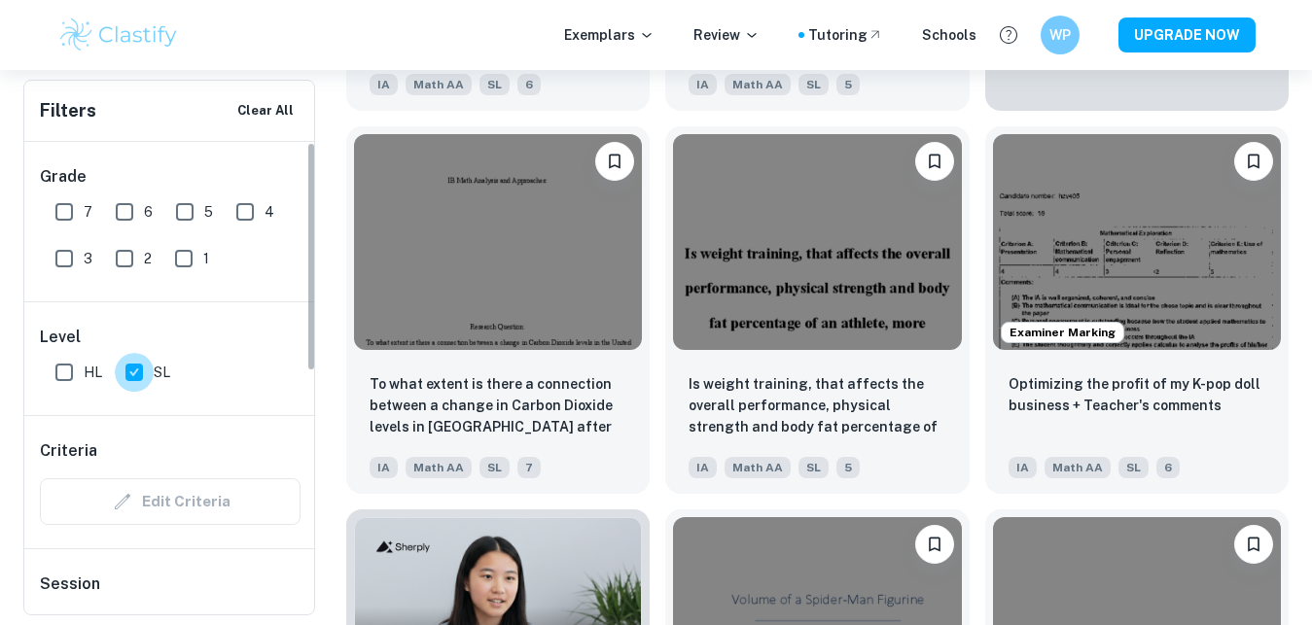
click at [149, 373] on input "SL" at bounding box center [134, 372] width 39 height 39
checkbox input "false"
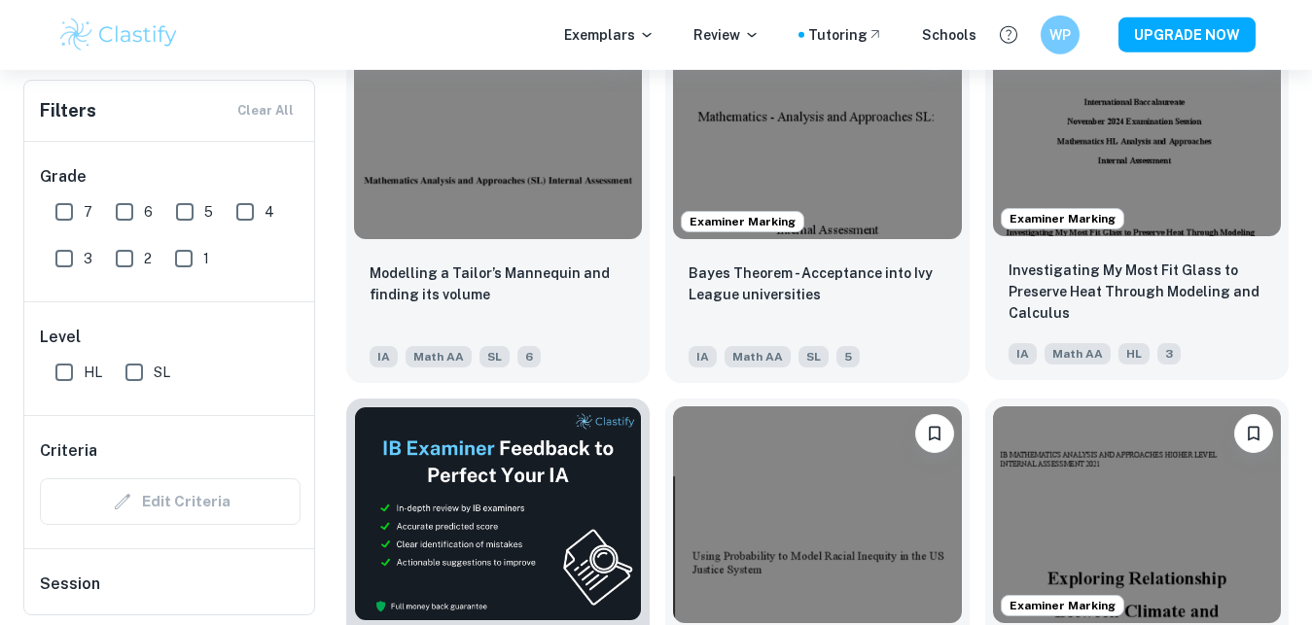
scroll to position [2532, 0]
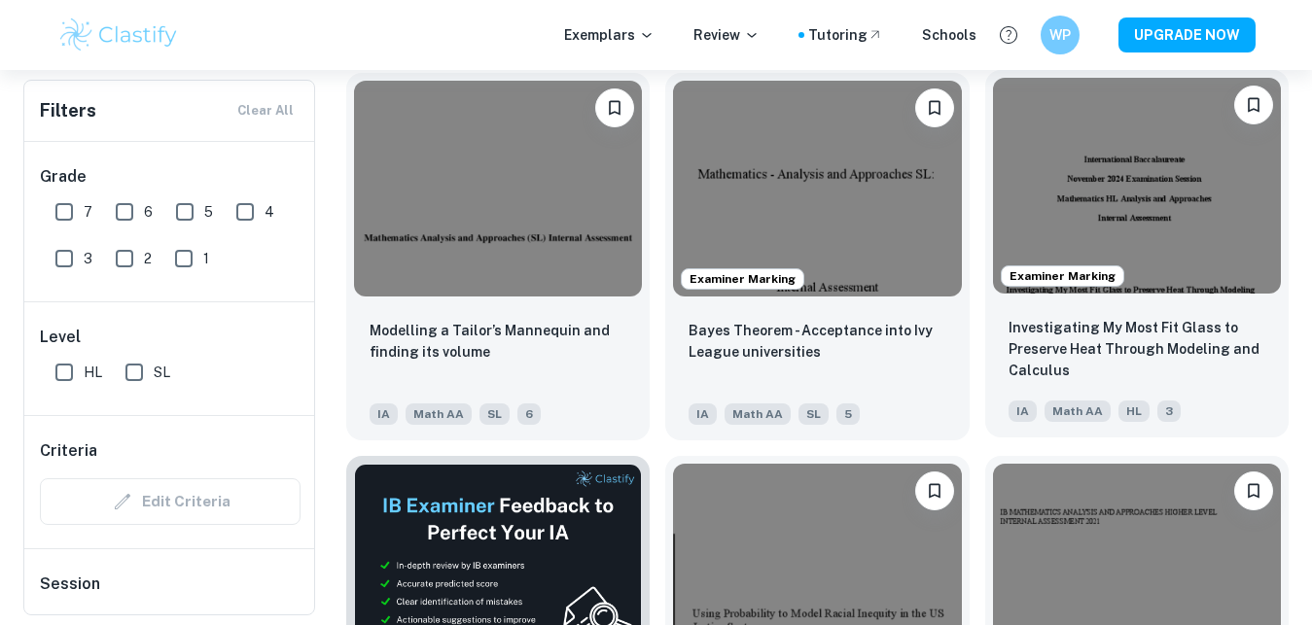
click at [1126, 262] on img at bounding box center [1137, 186] width 288 height 216
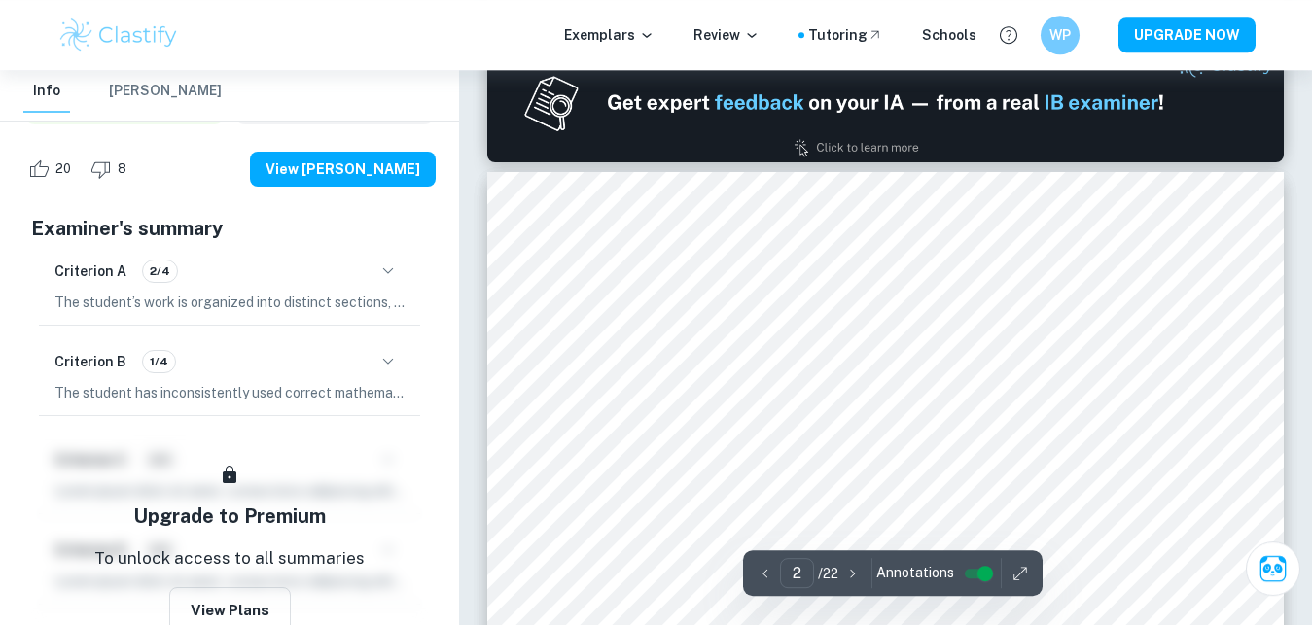
scroll to position [1190, 0]
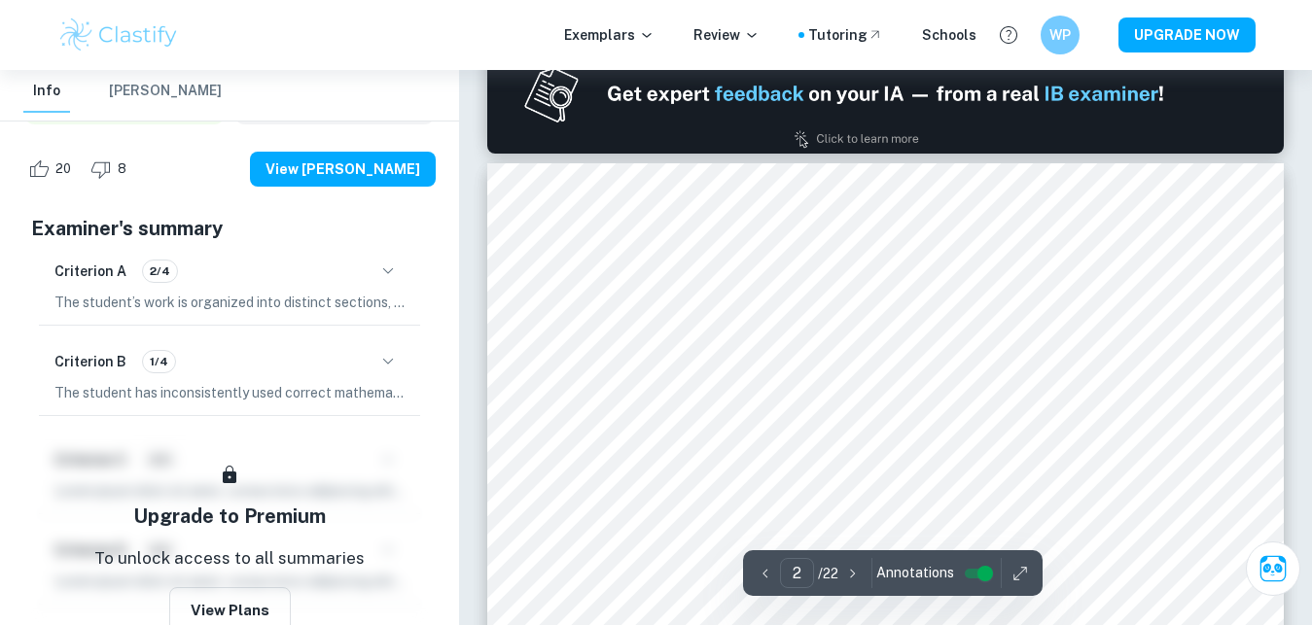
type input "1"
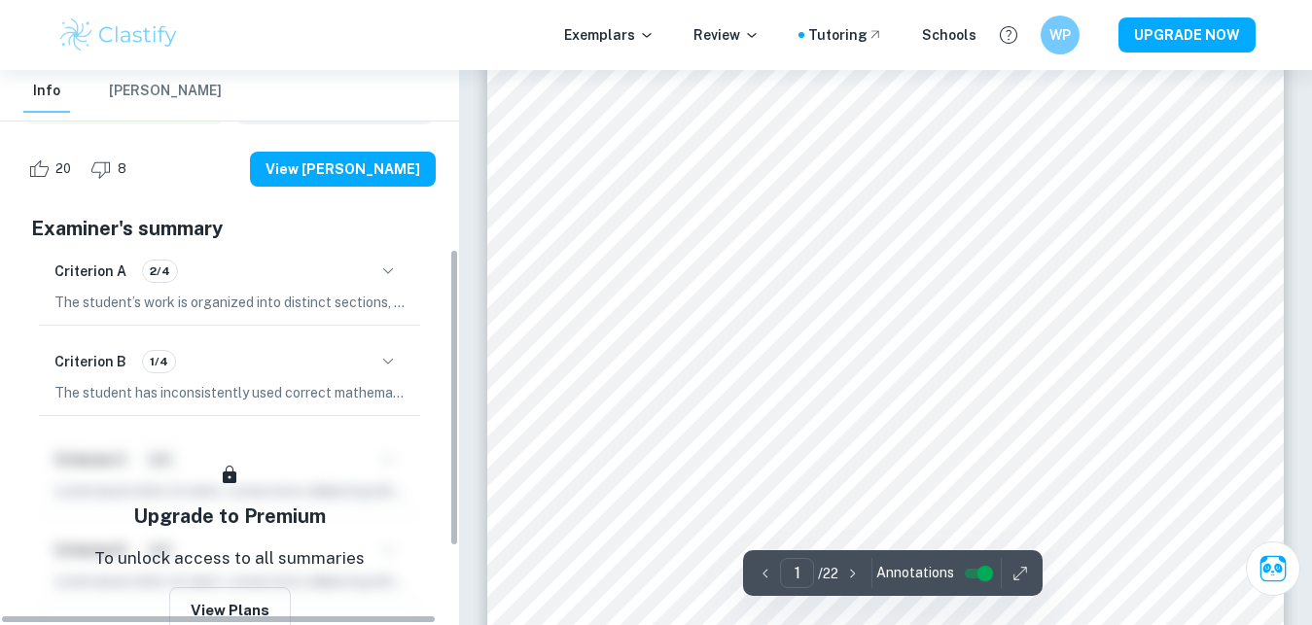
scroll to position [1, 0]
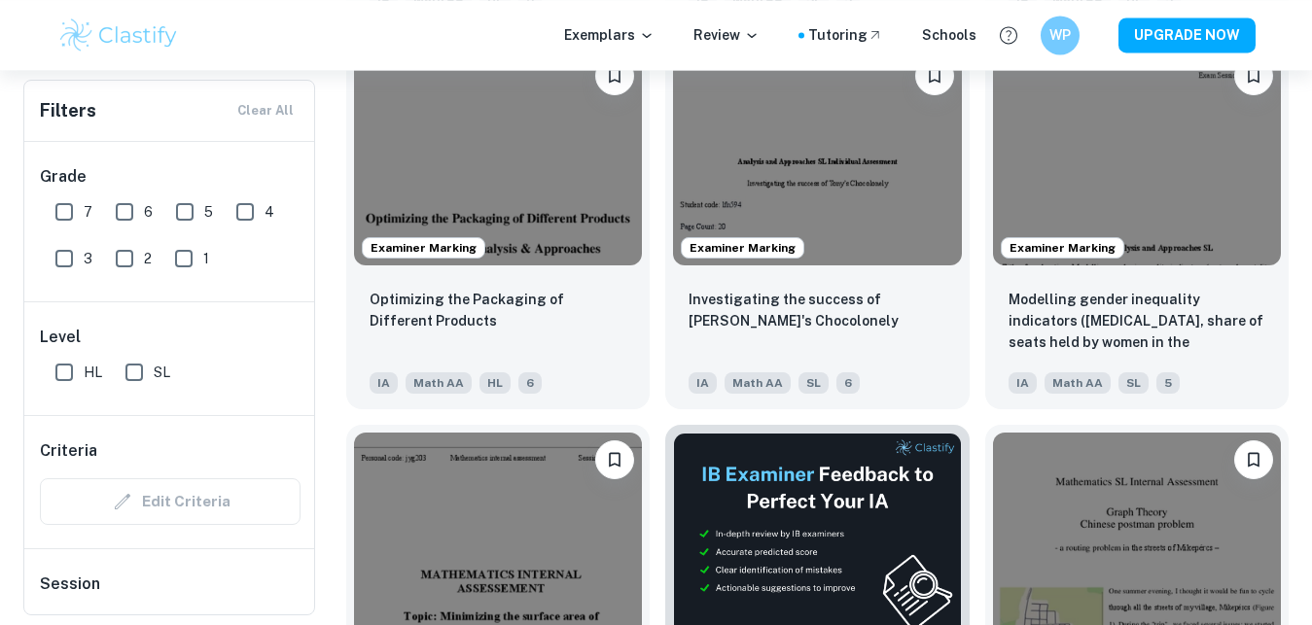
scroll to position [4516, 0]
